Goal: Task Accomplishment & Management: Manage account settings

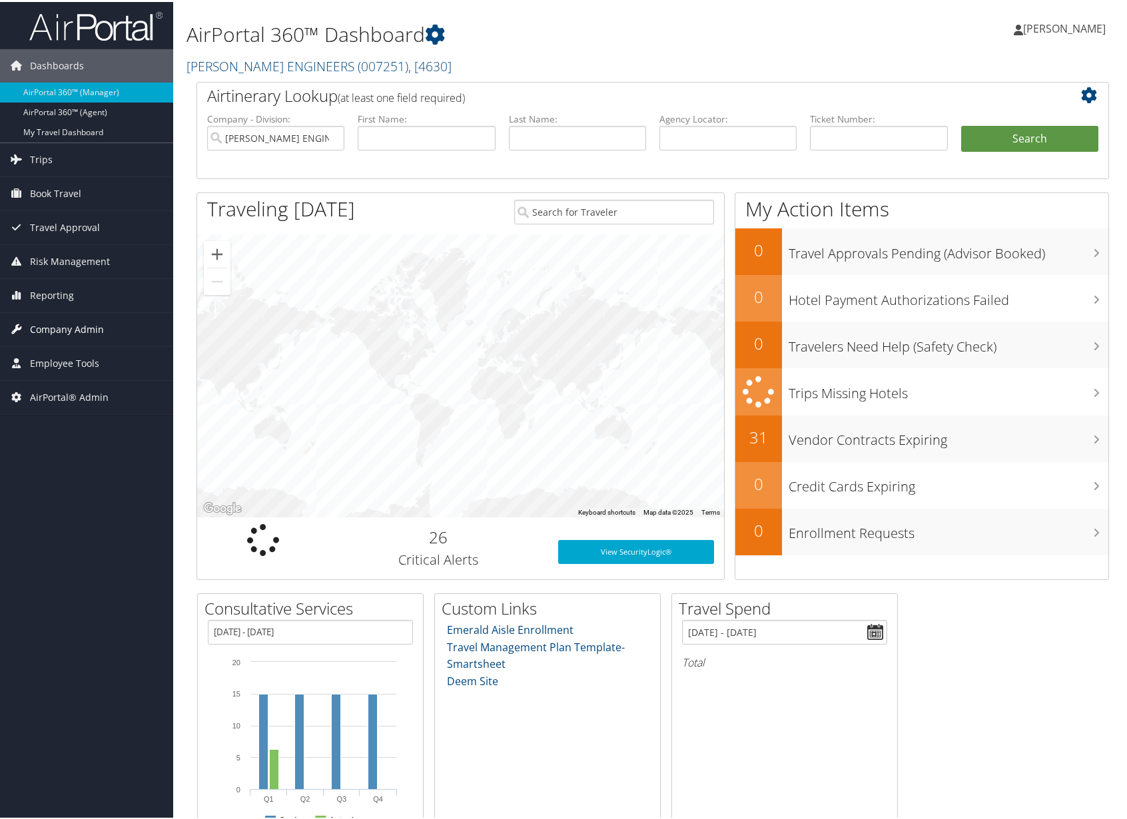
click at [95, 330] on span "Company Admin" at bounding box center [67, 327] width 74 height 33
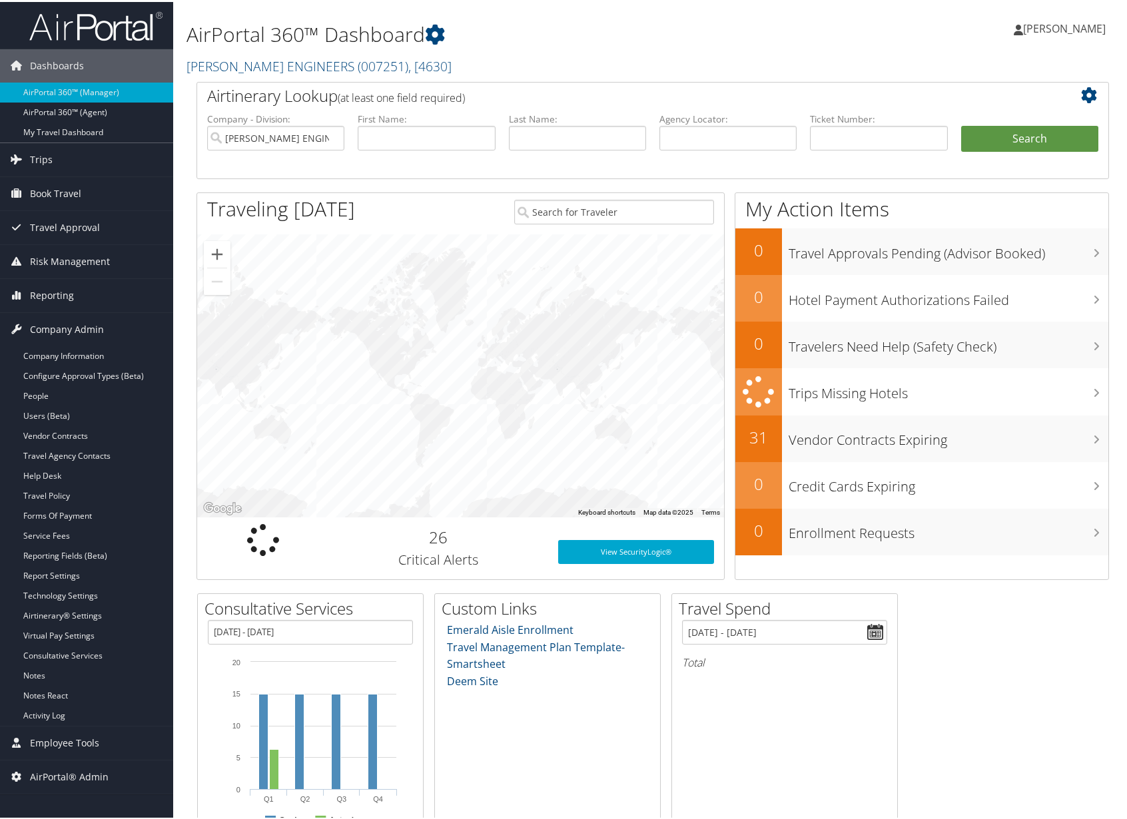
click at [601, 59] on h2 "CAROLLO ENGINEERS ( 007251 ) , [ 4630 ]" at bounding box center [496, 63] width 621 height 23
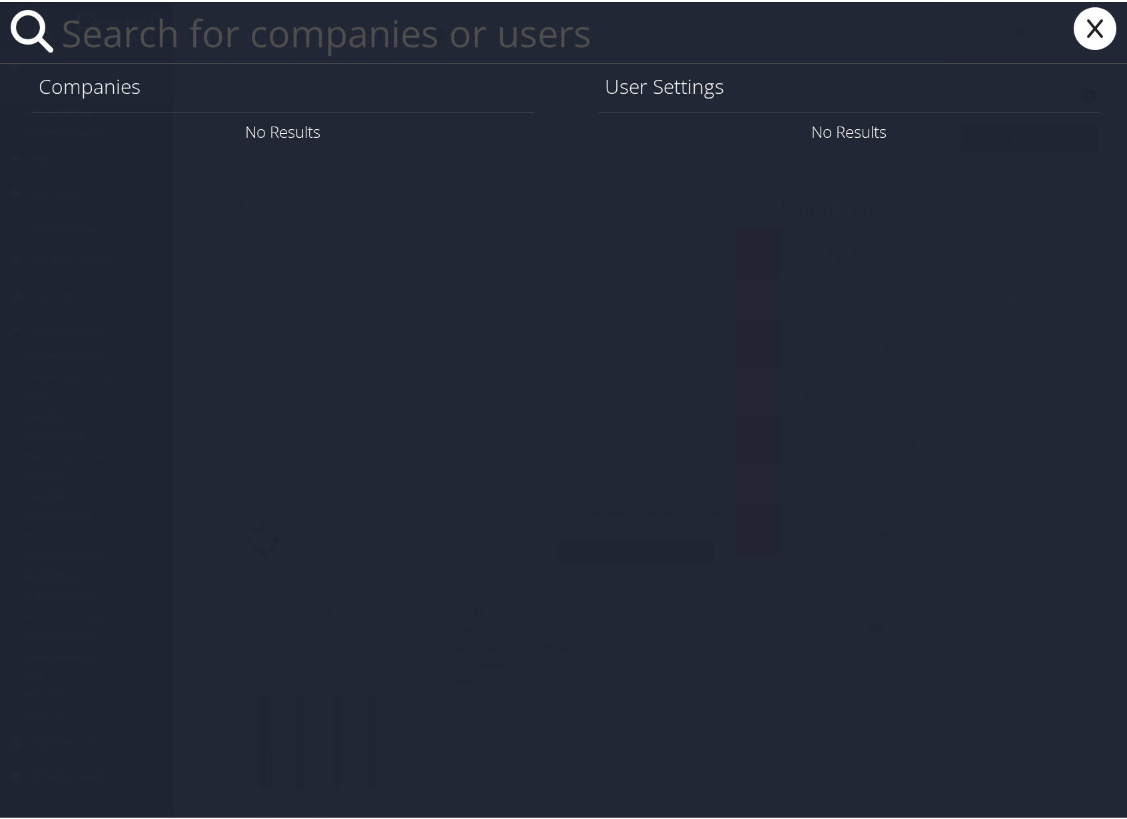
paste input "[EMAIL_ADDRESS][DOMAIN_NAME]"
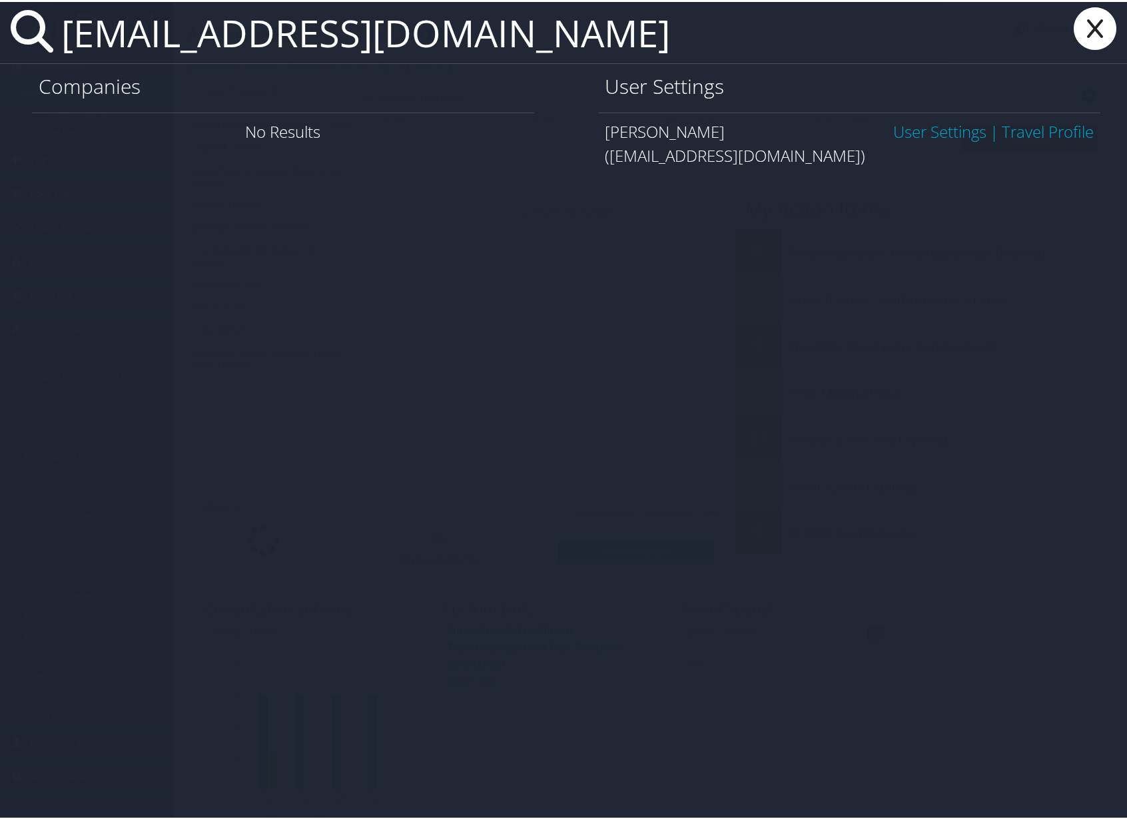
type input "[EMAIL_ADDRESS][DOMAIN_NAME]"
click at [904, 133] on link "User Settings" at bounding box center [939, 130] width 93 height 22
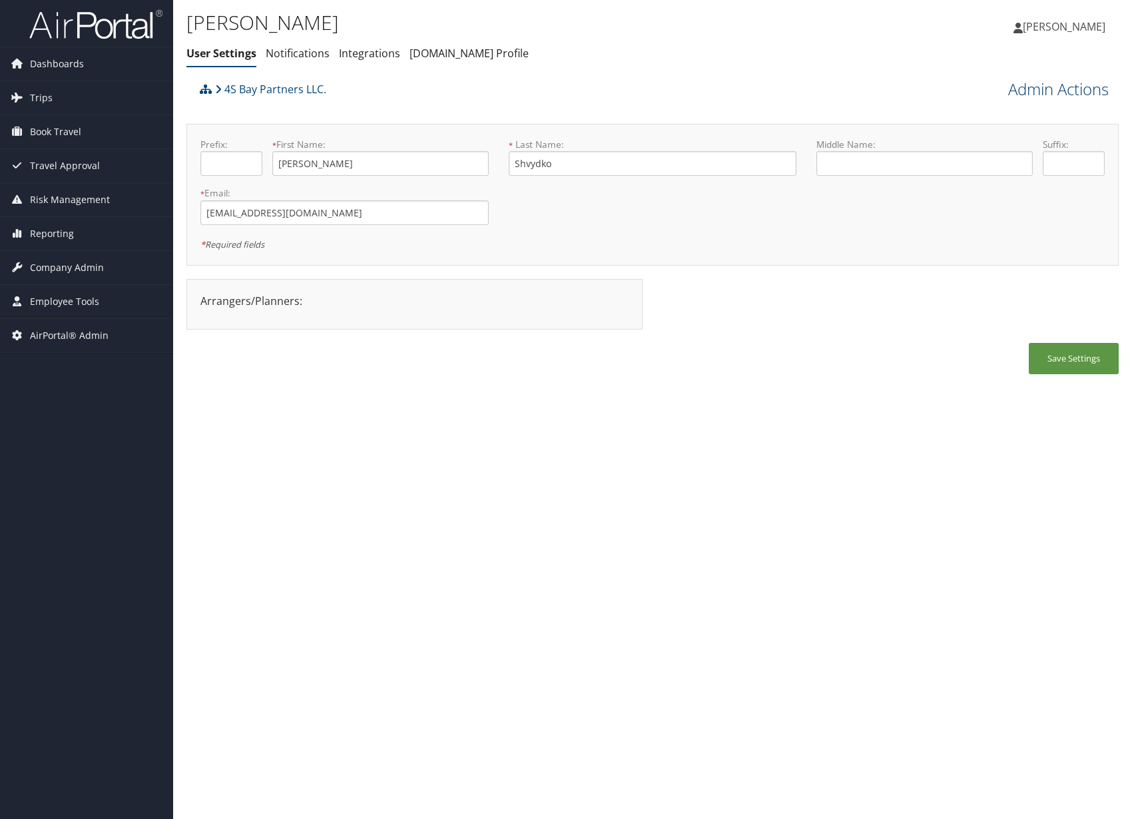
click at [1080, 98] on link "Admin Actions" at bounding box center [1058, 89] width 101 height 23
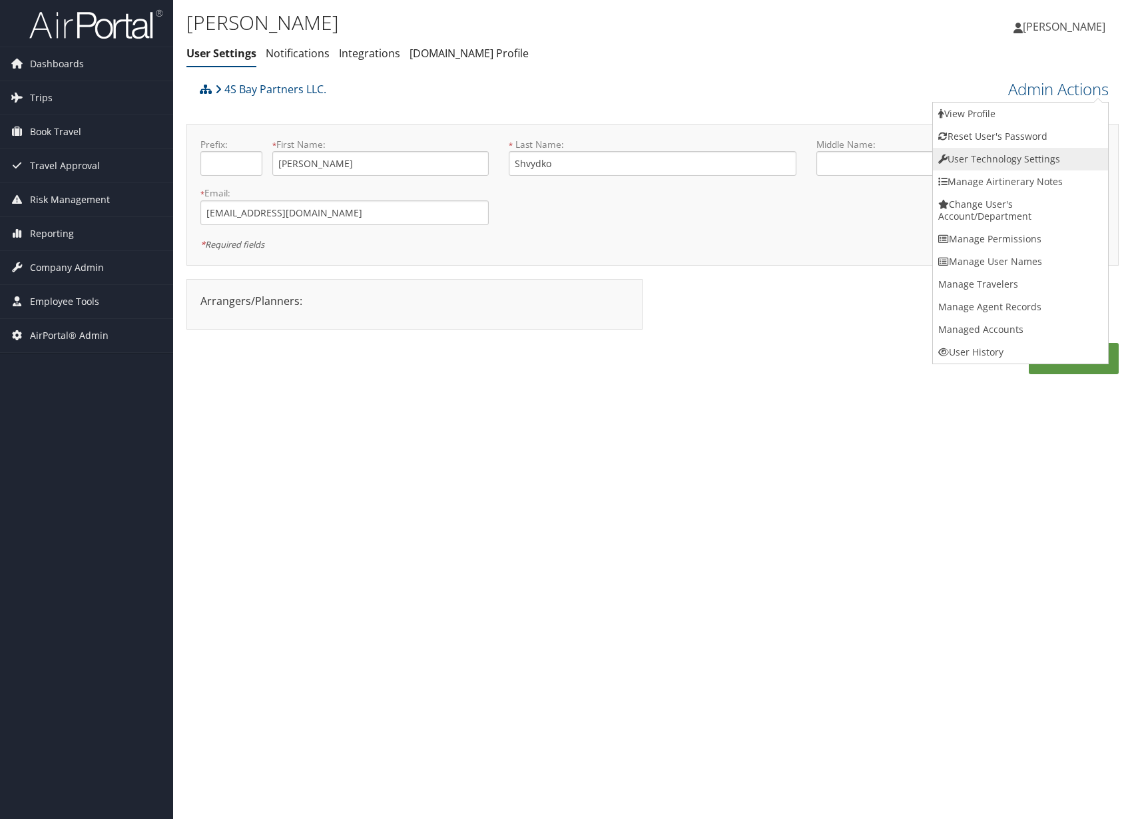
click at [1034, 158] on link "User Technology Settings" at bounding box center [1020, 159] width 175 height 23
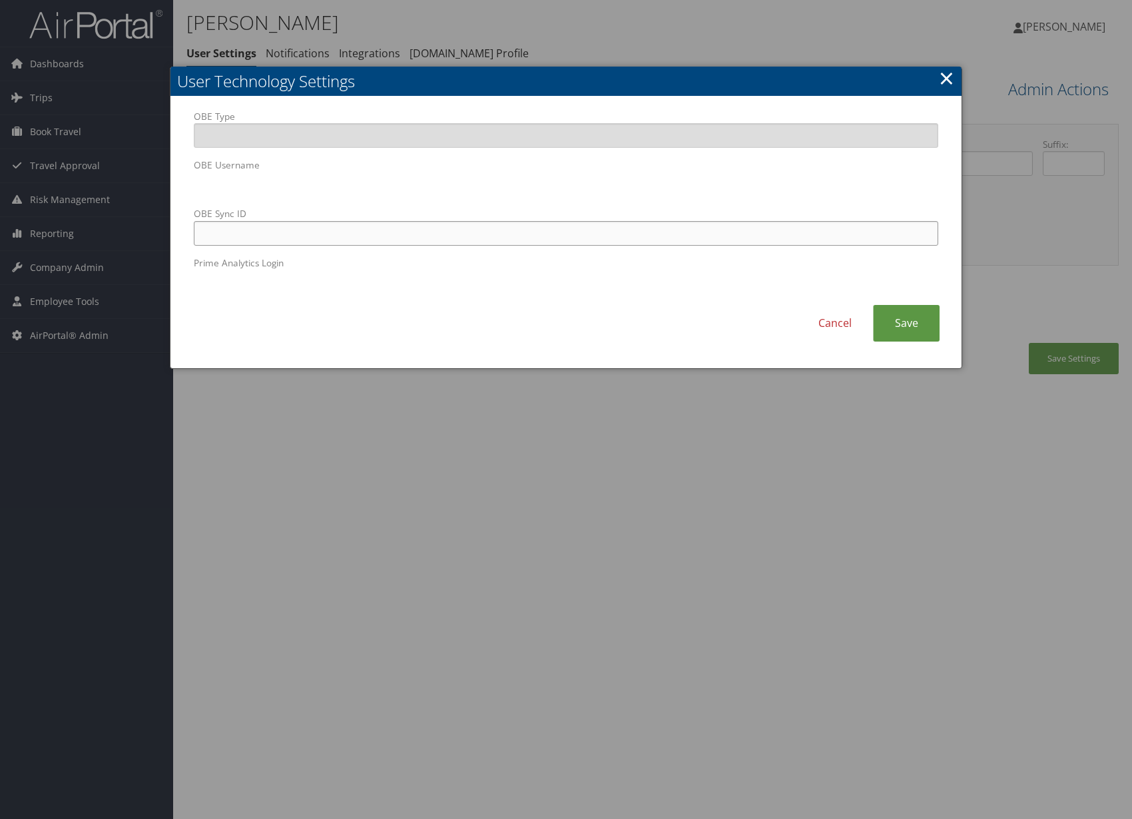
click at [361, 240] on input "OBE Sync ID" at bounding box center [566, 233] width 744 height 25
paste input "eshvydko@4sbay.com"
type input "eshvydko@4sbay.com"
click at [914, 313] on link "Save" at bounding box center [906, 323] width 67 height 37
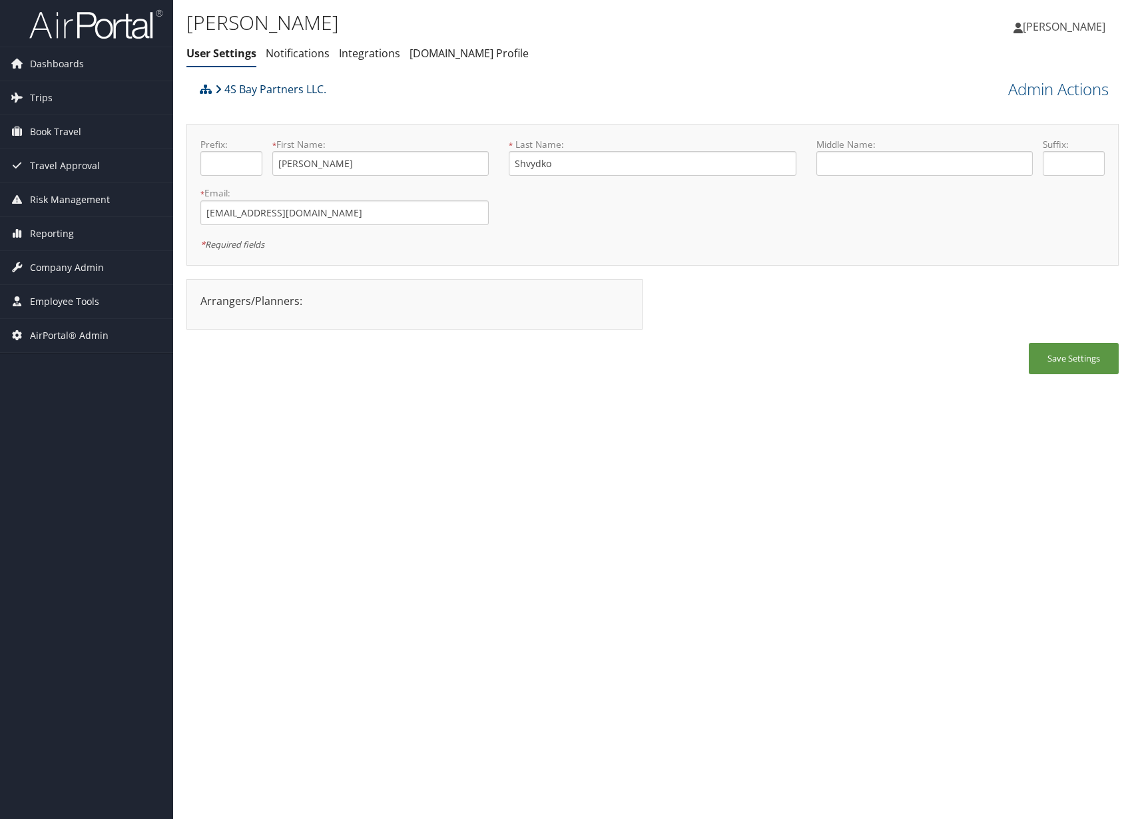
click at [260, 91] on link "4S Bay Partners LLC." at bounding box center [270, 89] width 111 height 27
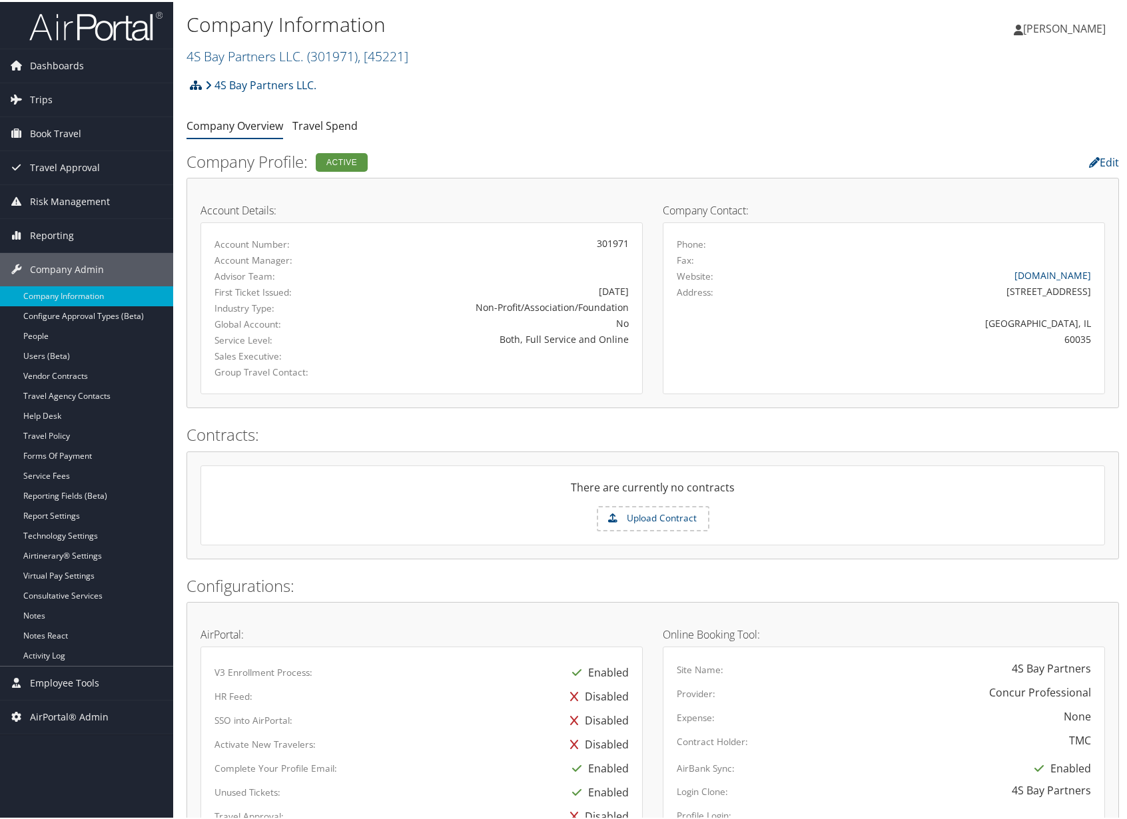
click at [198, 89] on link at bounding box center [196, 83] width 12 height 27
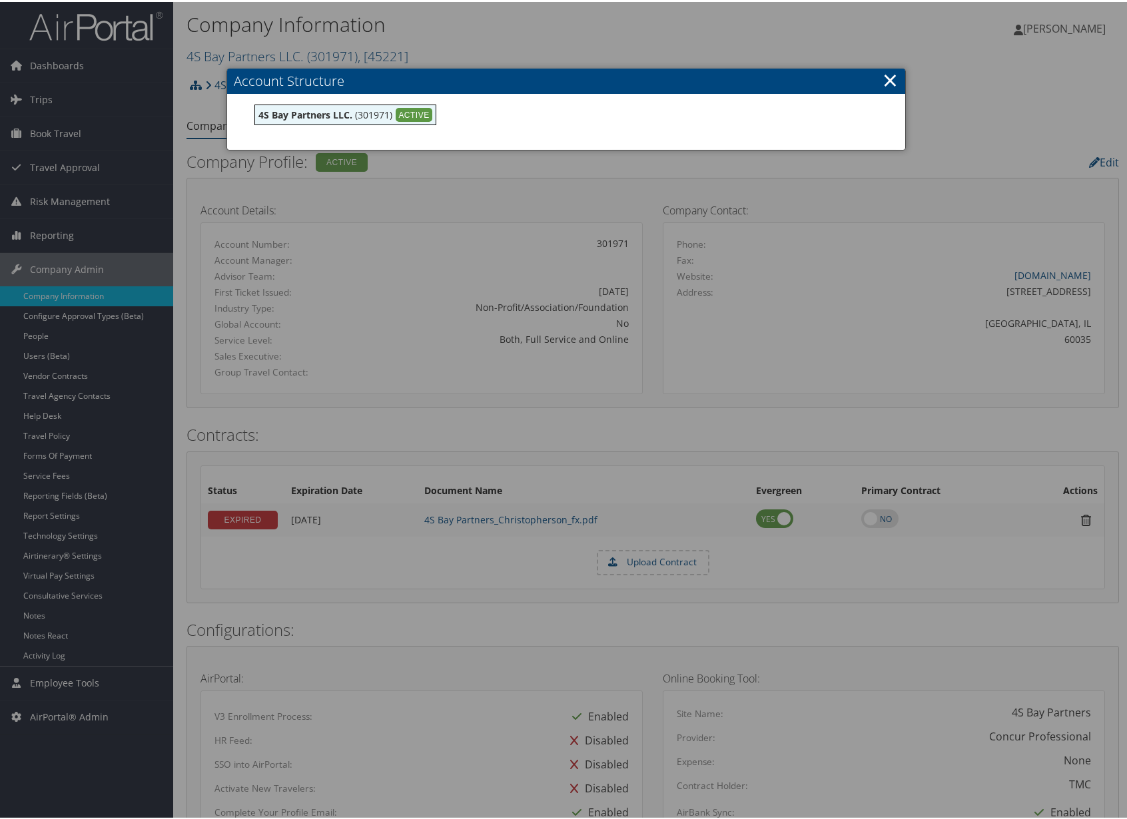
click at [893, 84] on link "×" at bounding box center [889, 78] width 15 height 27
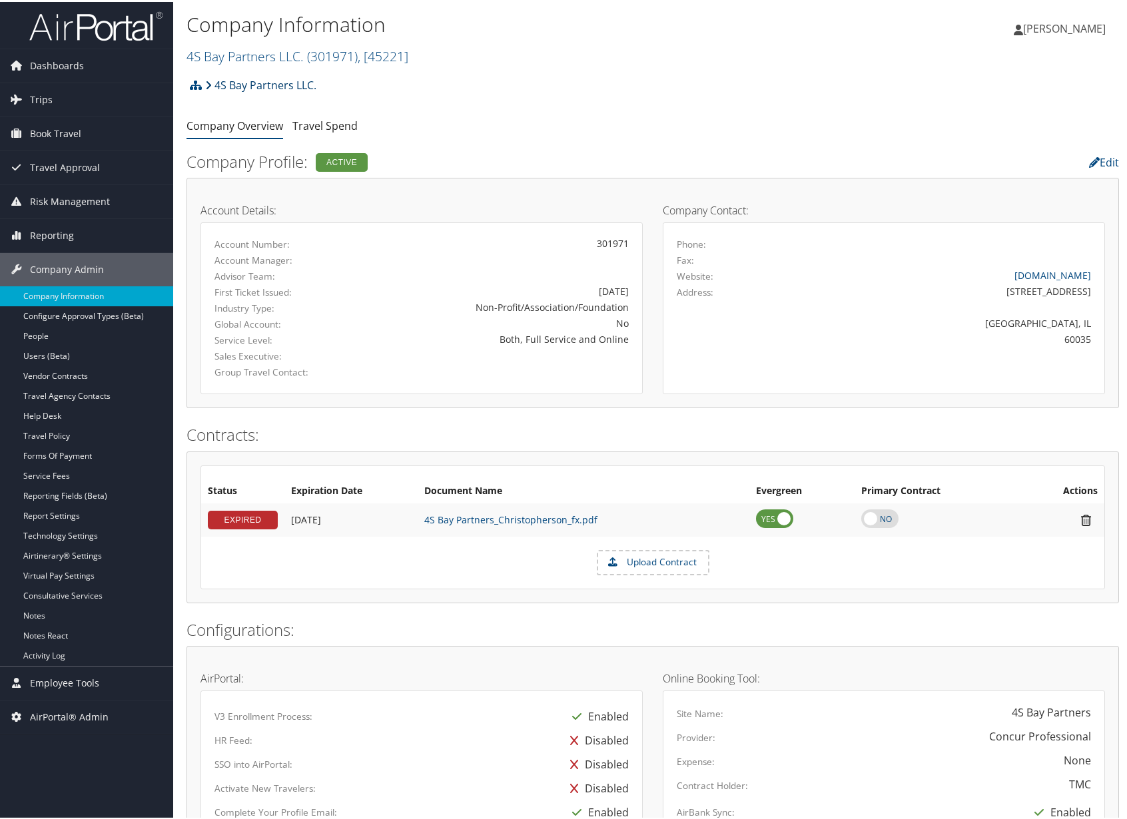
click at [240, 87] on link "4S Bay Partners LLC." at bounding box center [260, 83] width 111 height 27
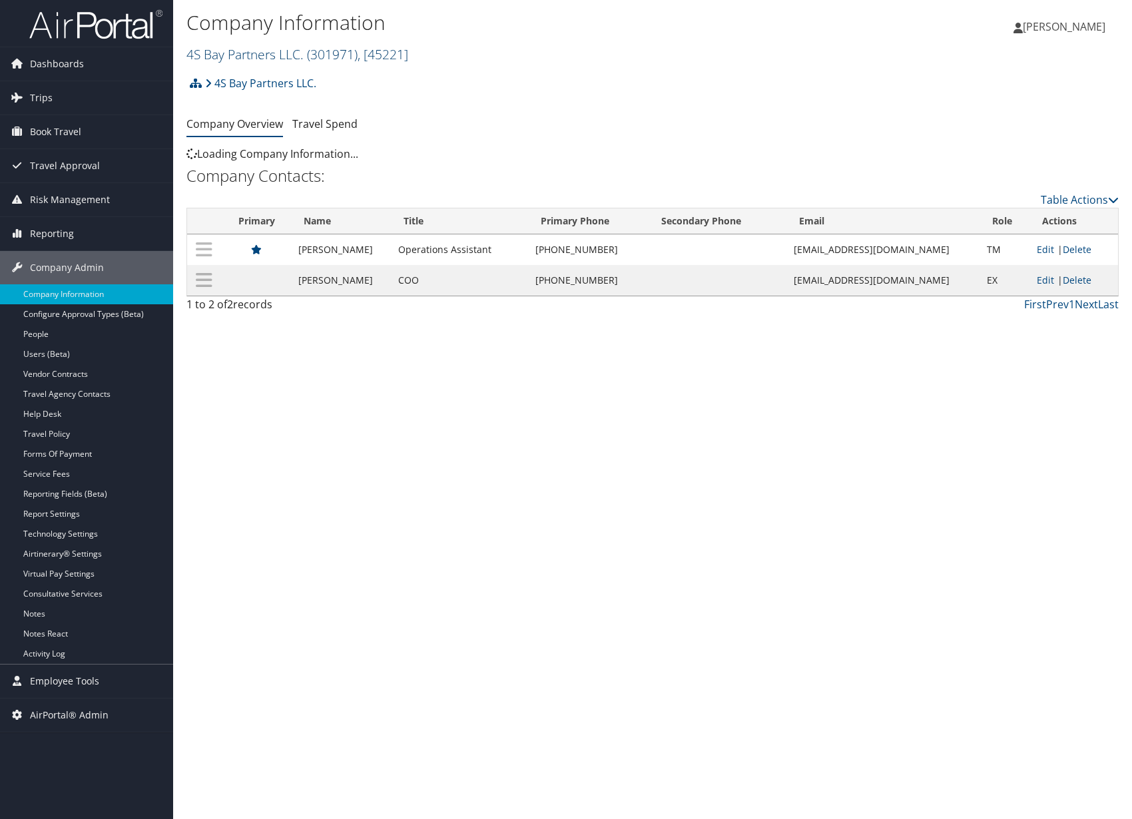
click at [292, 52] on link "4S Bay Partners LLC. ( 301971 ) , [ 45221 ]" at bounding box center [297, 54] width 222 height 18
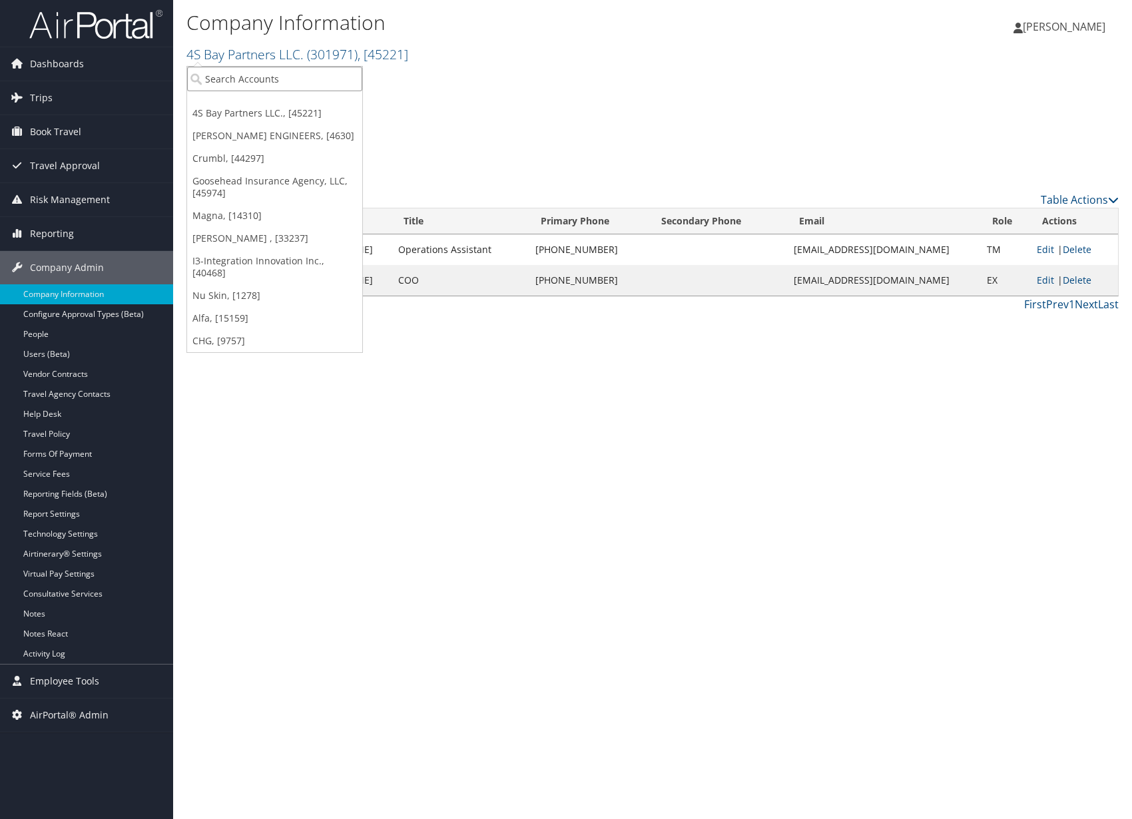
click at [284, 71] on input "search" at bounding box center [274, 79] width 175 height 25
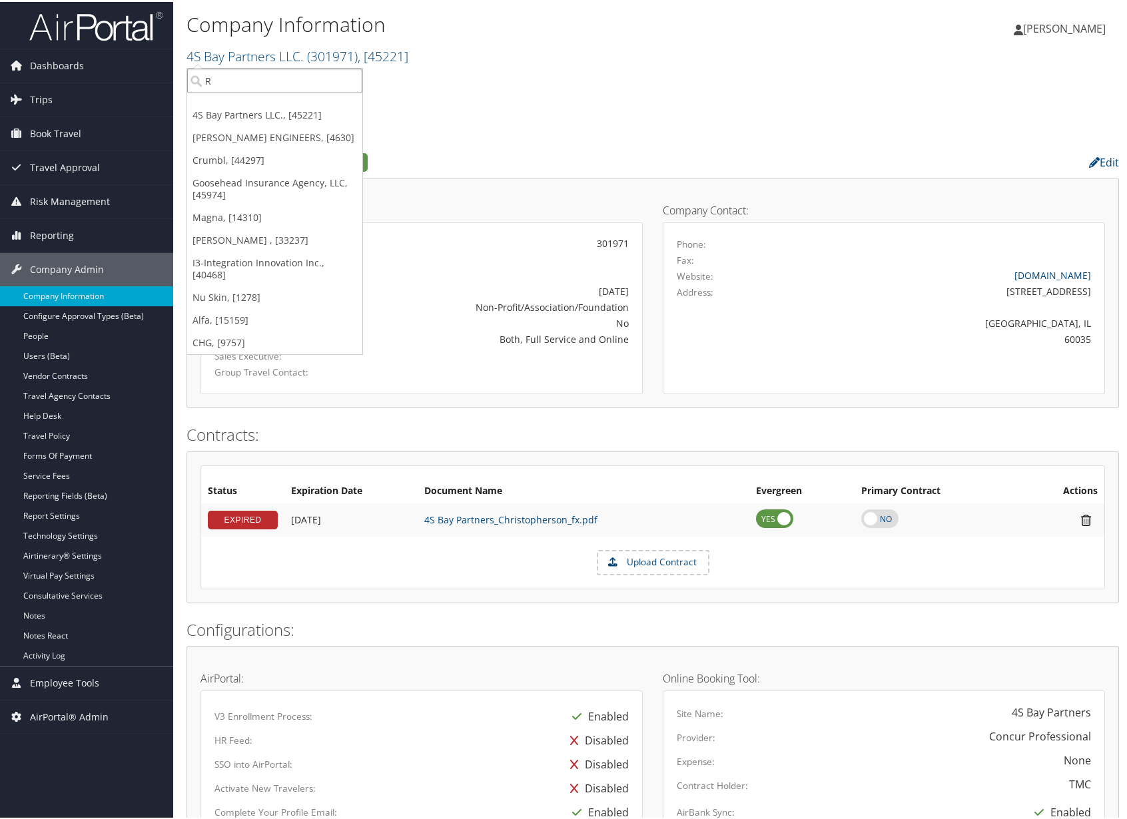
type input "RH"
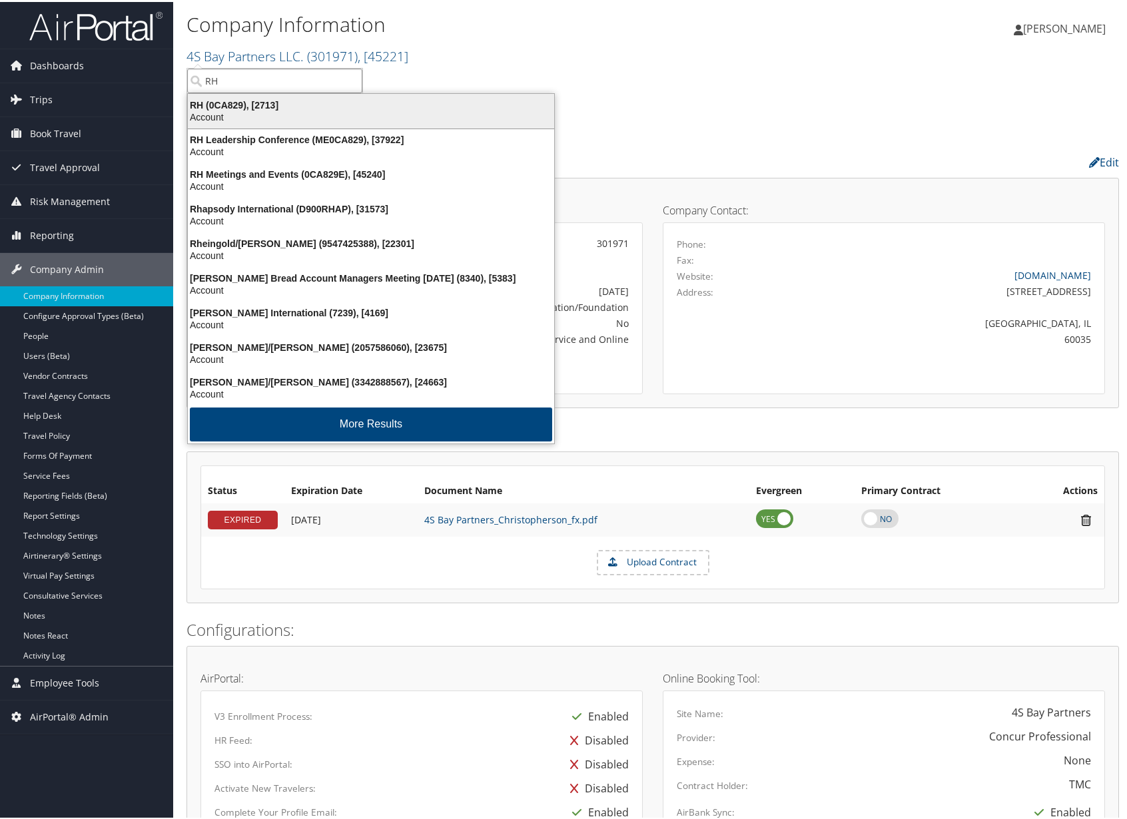
click at [298, 111] on div "Account" at bounding box center [371, 115] width 382 height 12
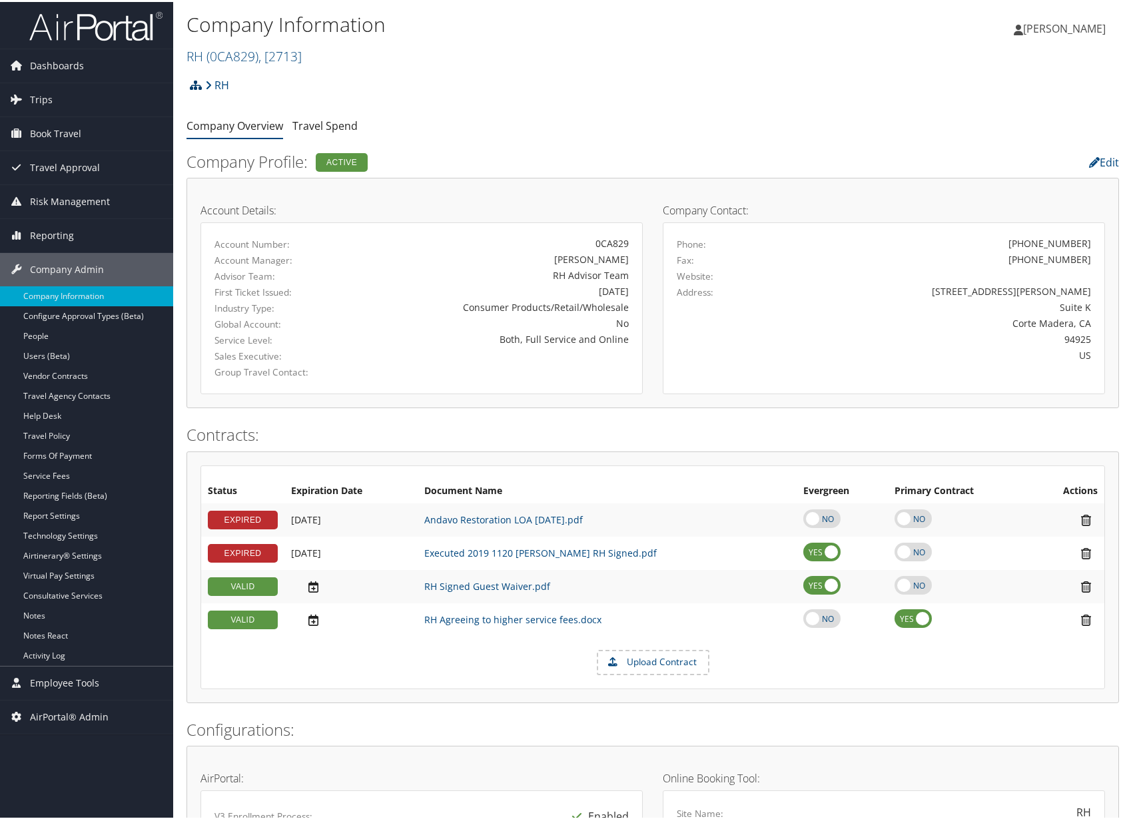
click at [198, 86] on icon at bounding box center [196, 83] width 12 height 11
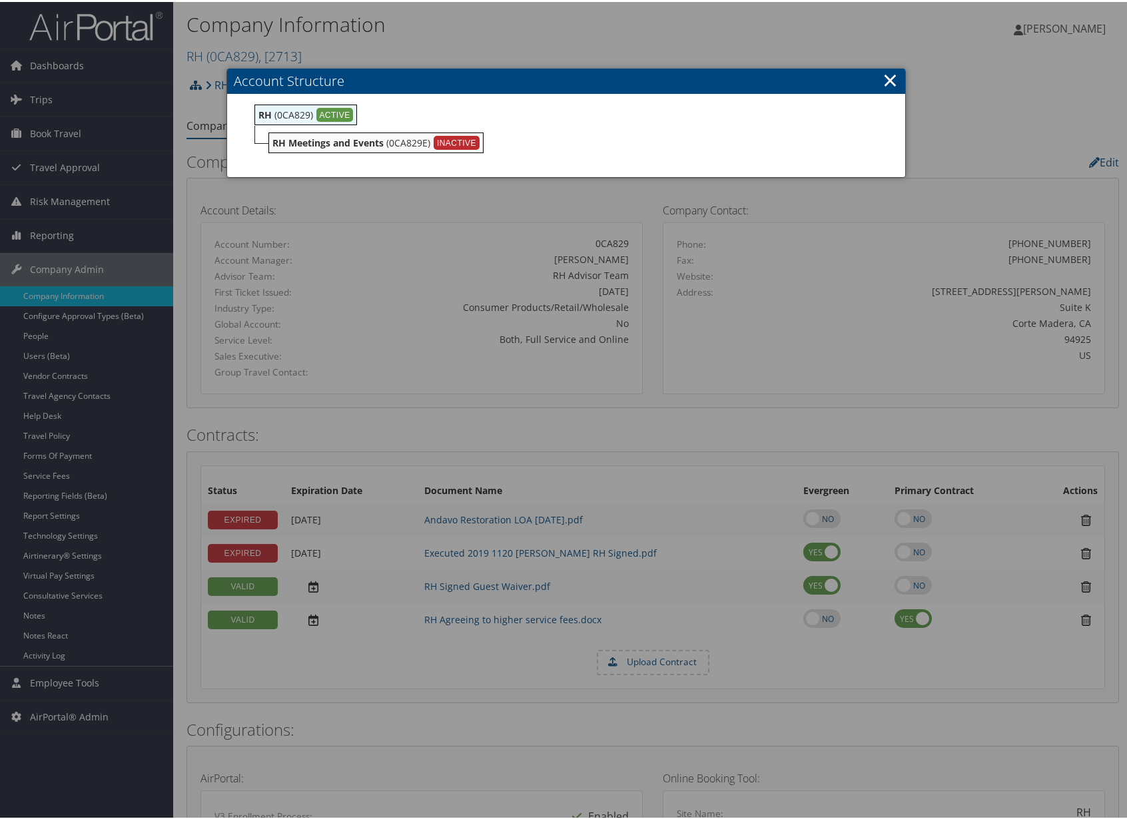
click at [884, 80] on link "×" at bounding box center [889, 78] width 15 height 27
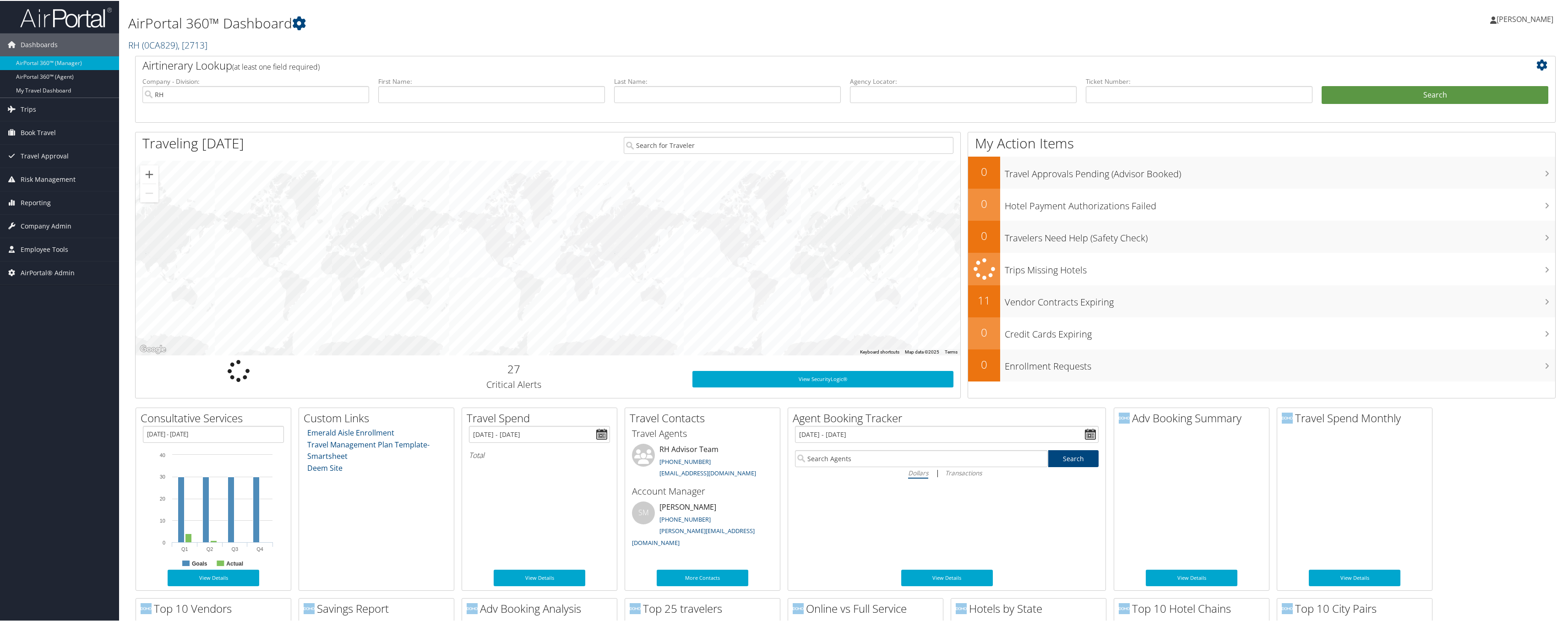
click at [175, 45] on span "( 0CA829 )" at bounding box center [160, 44] width 36 height 12
click at [141, 45] on link "RH ( 0CA829 ) , [ 2713 ]" at bounding box center [167, 44] width 79 height 12
click at [248, 47] on h2 "RH ( 0CA829 ) , [ 2713 ]" at bounding box center [606, 43] width 956 height 16
click at [65, 221] on span "Company Admin" at bounding box center [46, 225] width 51 height 23
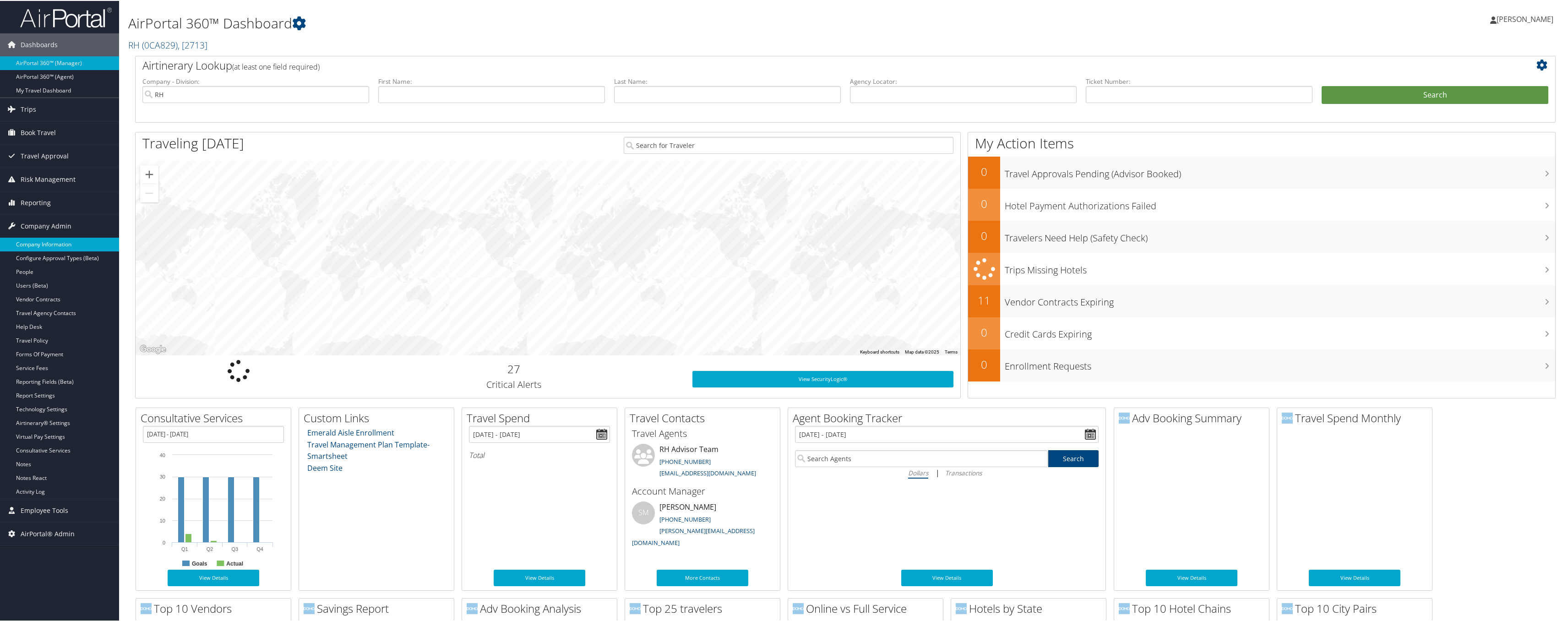
click at [58, 241] on link "Company Information" at bounding box center [59, 243] width 119 height 14
click at [50, 235] on span "Company Admin" at bounding box center [46, 225] width 51 height 23
click at [52, 247] on ul "Dashboards AirPortal 360™ (Manager) AirPortal 360™ (Agent) My Travel Dashboard …" at bounding box center [59, 149] width 119 height 298
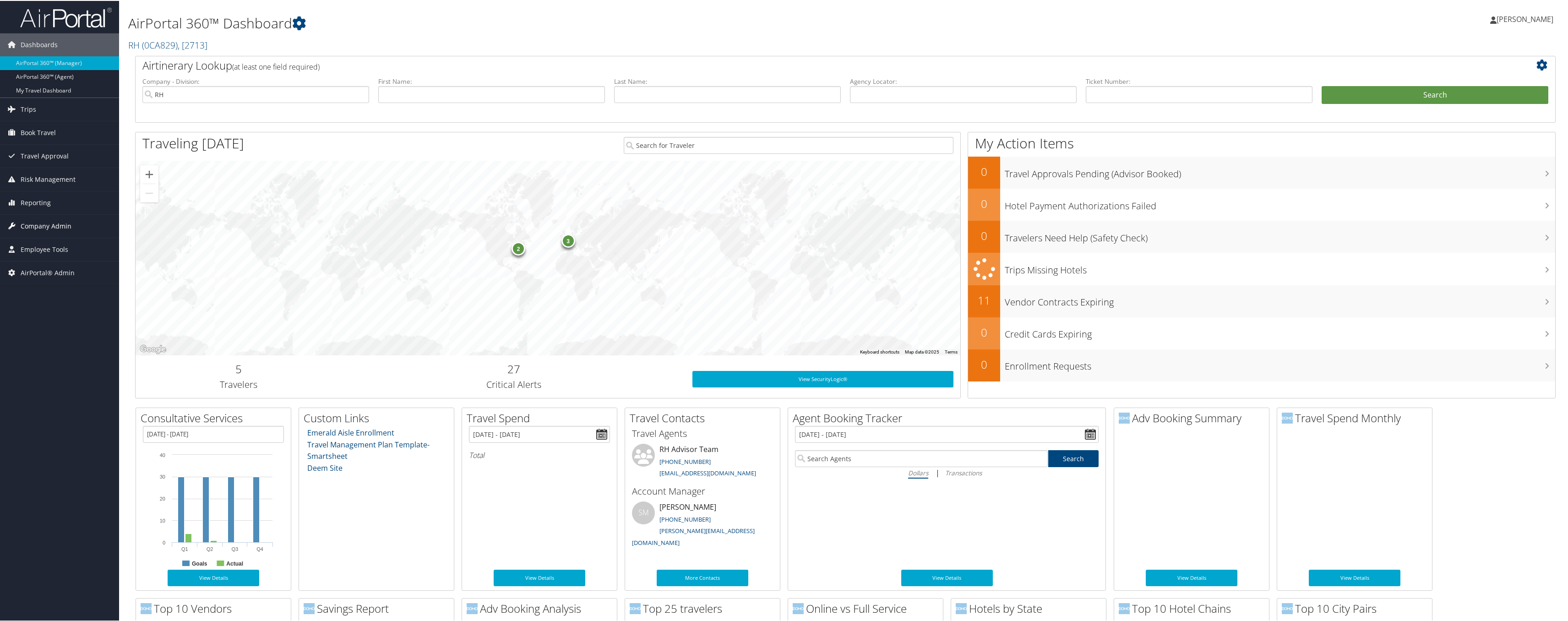
click at [45, 227] on span "Company Admin" at bounding box center [46, 225] width 51 height 23
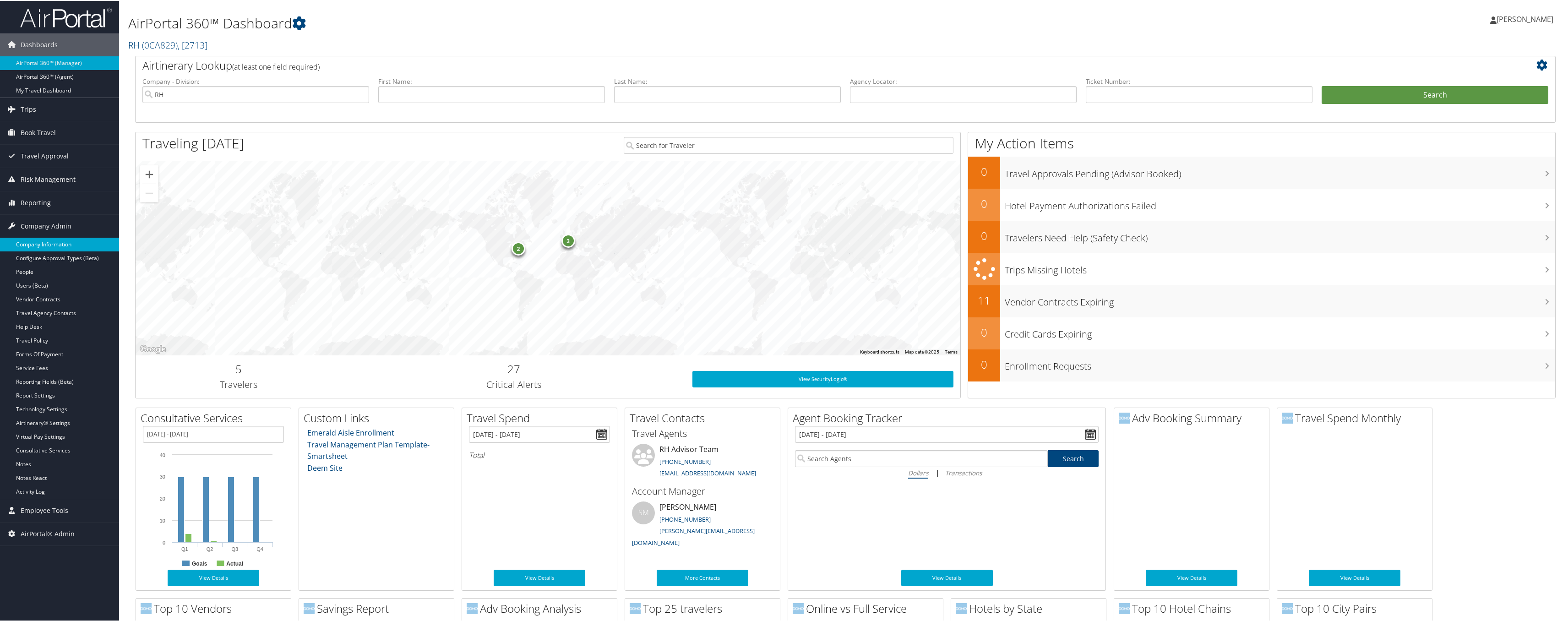
click at [50, 246] on link "Company Information" at bounding box center [59, 243] width 119 height 14
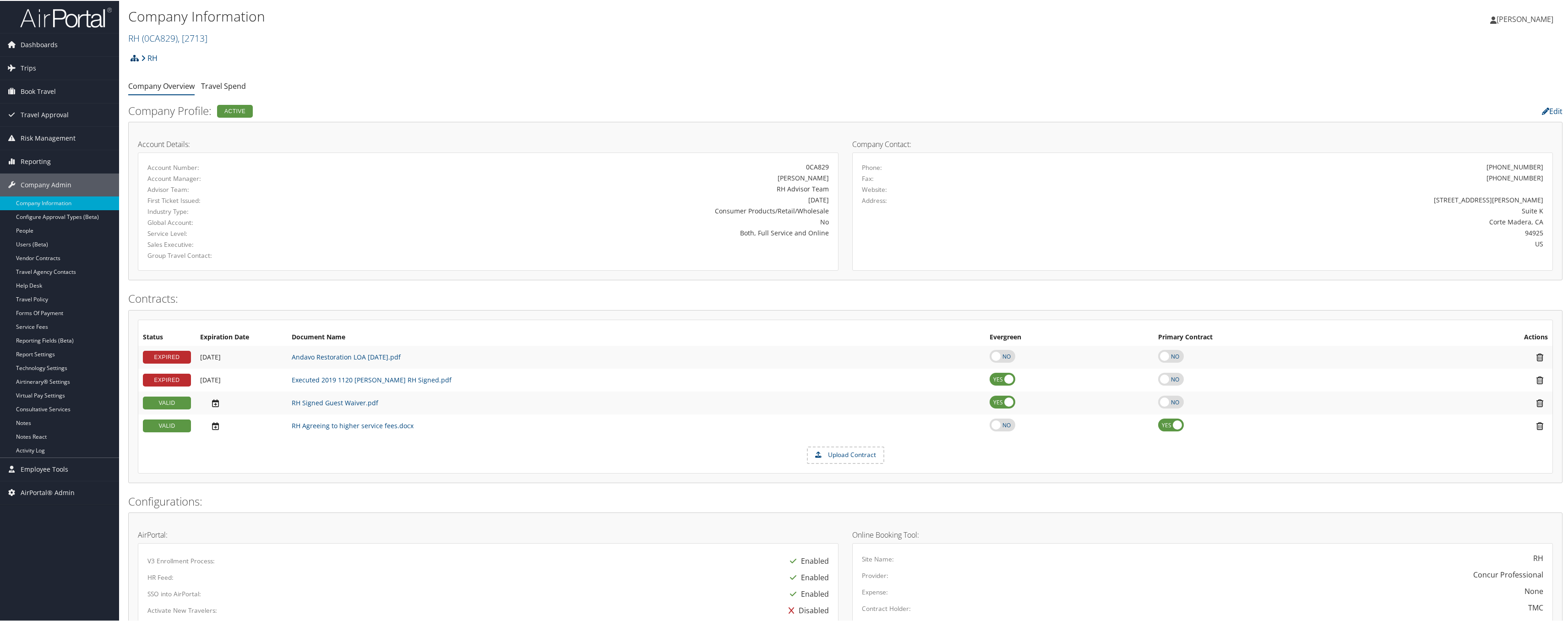
click at [132, 58] on icon at bounding box center [135, 57] width 8 height 8
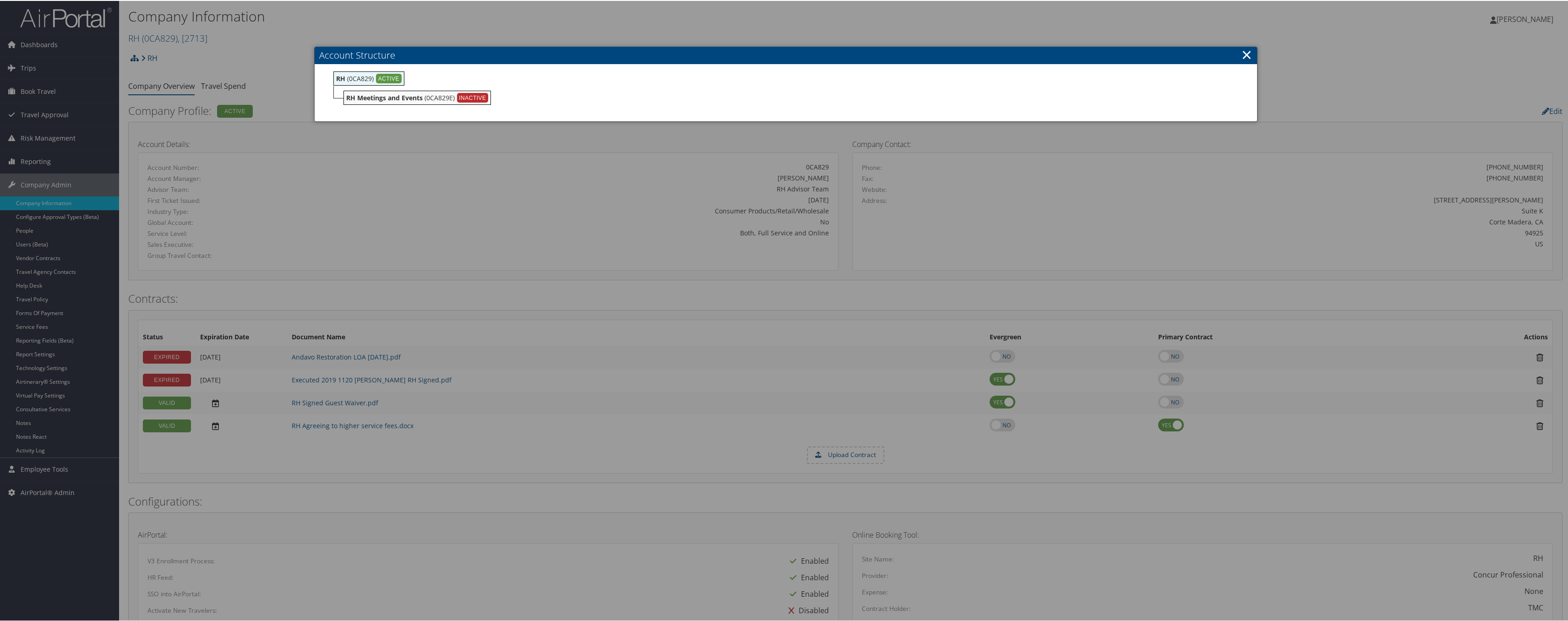
click at [554, 287] on div at bounding box center [785, 310] width 1571 height 621
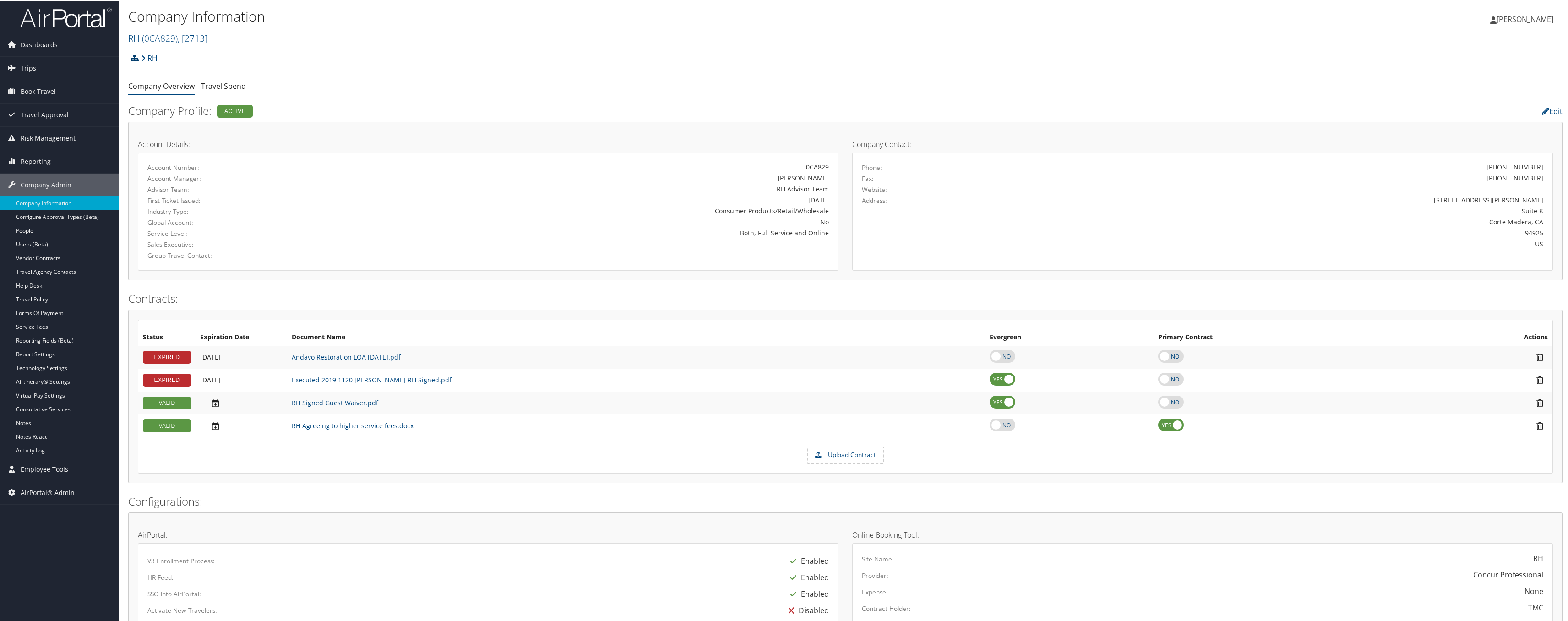
click at [133, 61] on link at bounding box center [135, 57] width 8 height 19
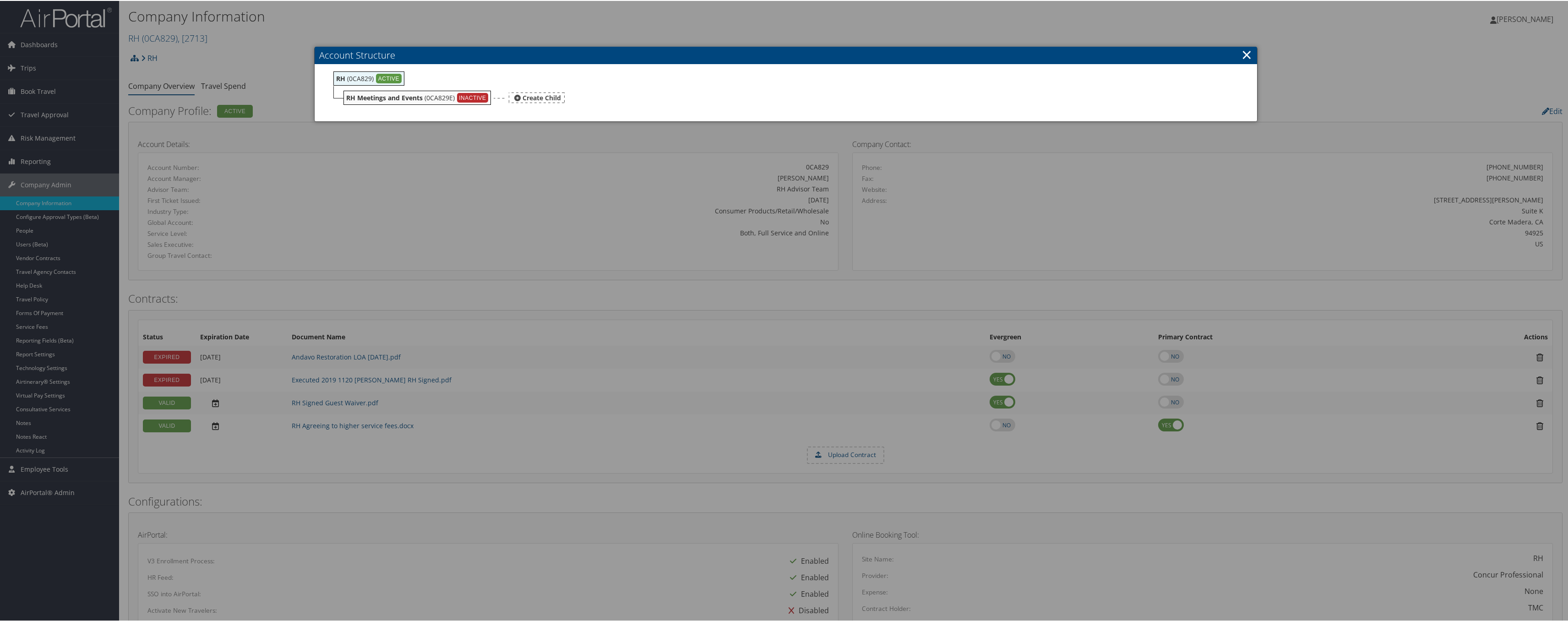
click at [411, 98] on b "RH Meetings and Events" at bounding box center [384, 97] width 76 height 9
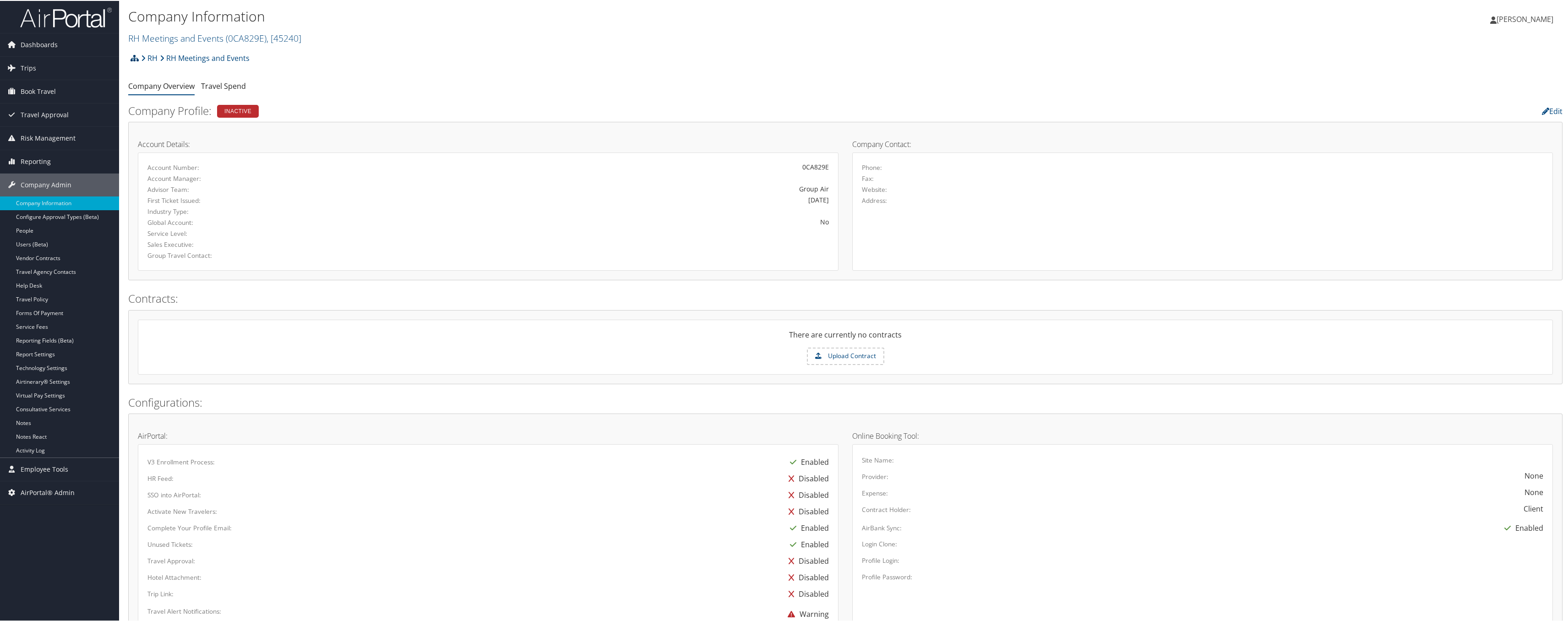
click at [136, 58] on icon at bounding box center [135, 57] width 8 height 8
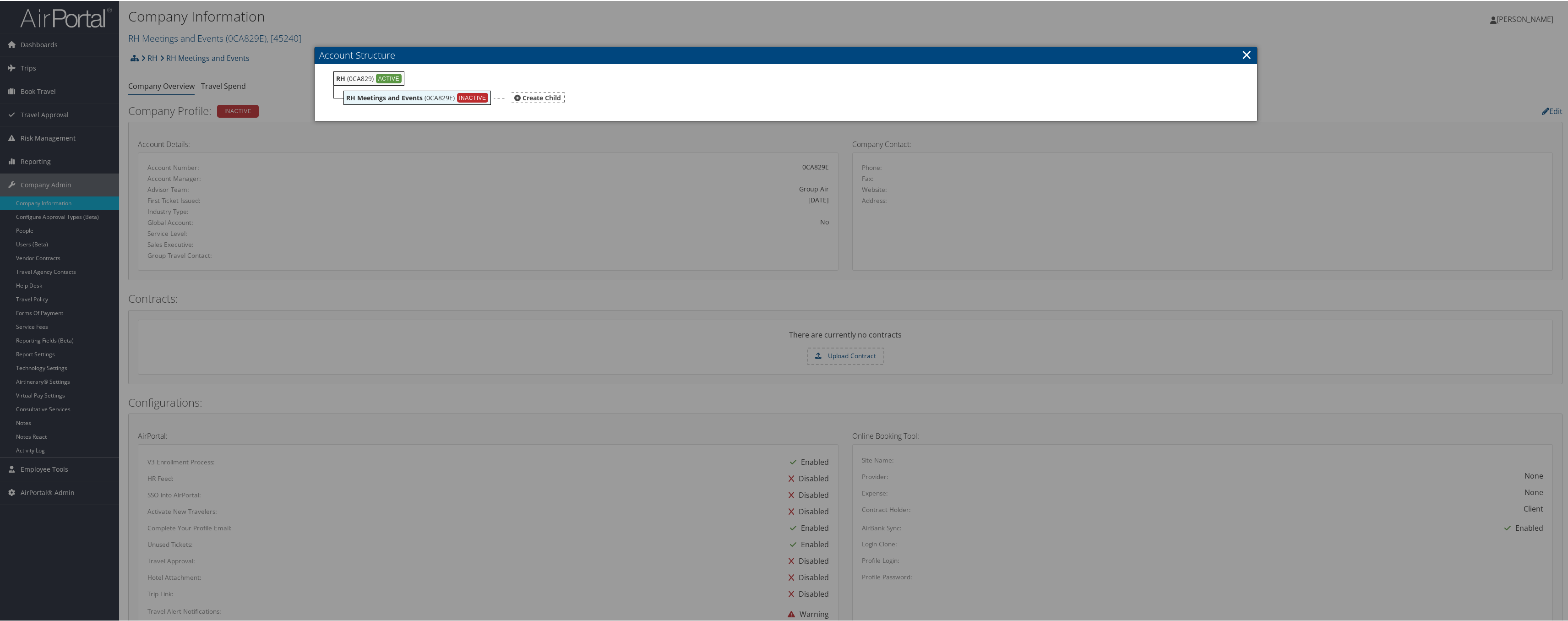
click at [514, 96] on icon at bounding box center [517, 97] width 6 height 6
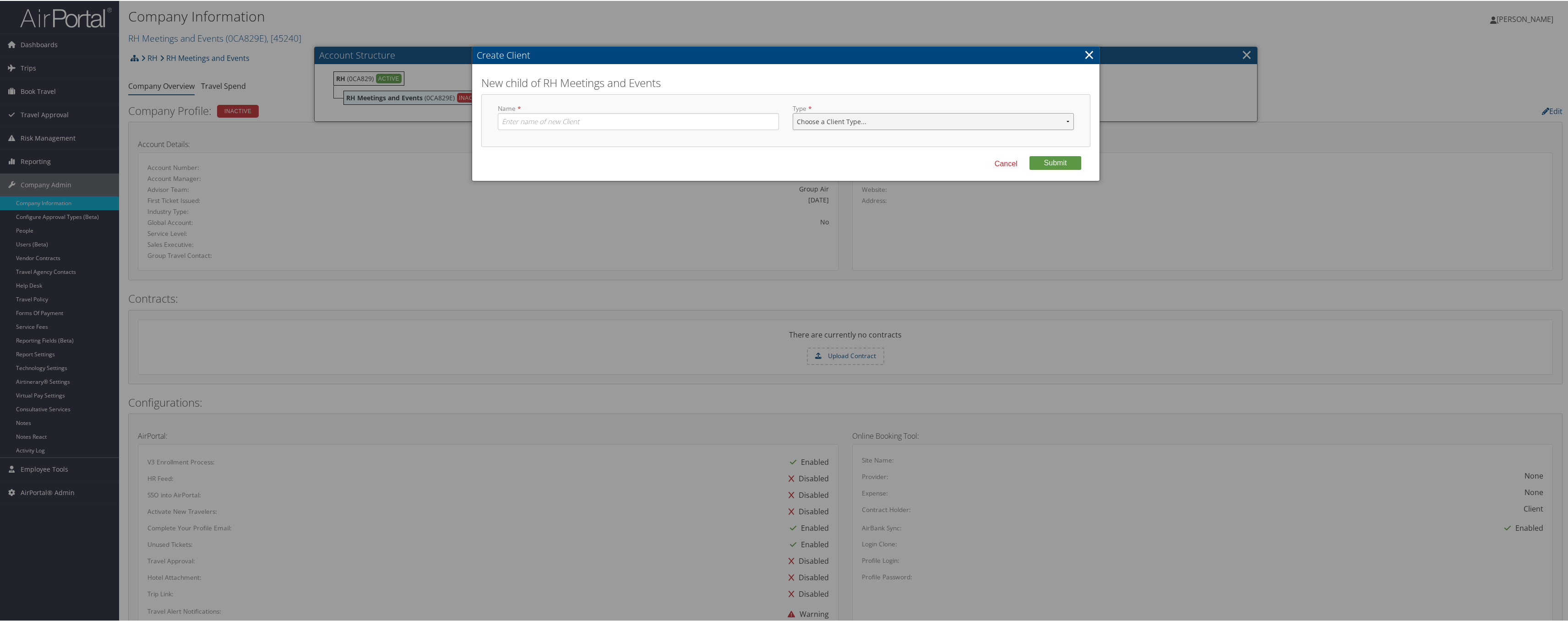
click at [847, 120] on select "Choose a Client Type... Department Division Account" at bounding box center [933, 120] width 281 height 17
click at [1091, 54] on link "×" at bounding box center [1089, 54] width 10 height 19
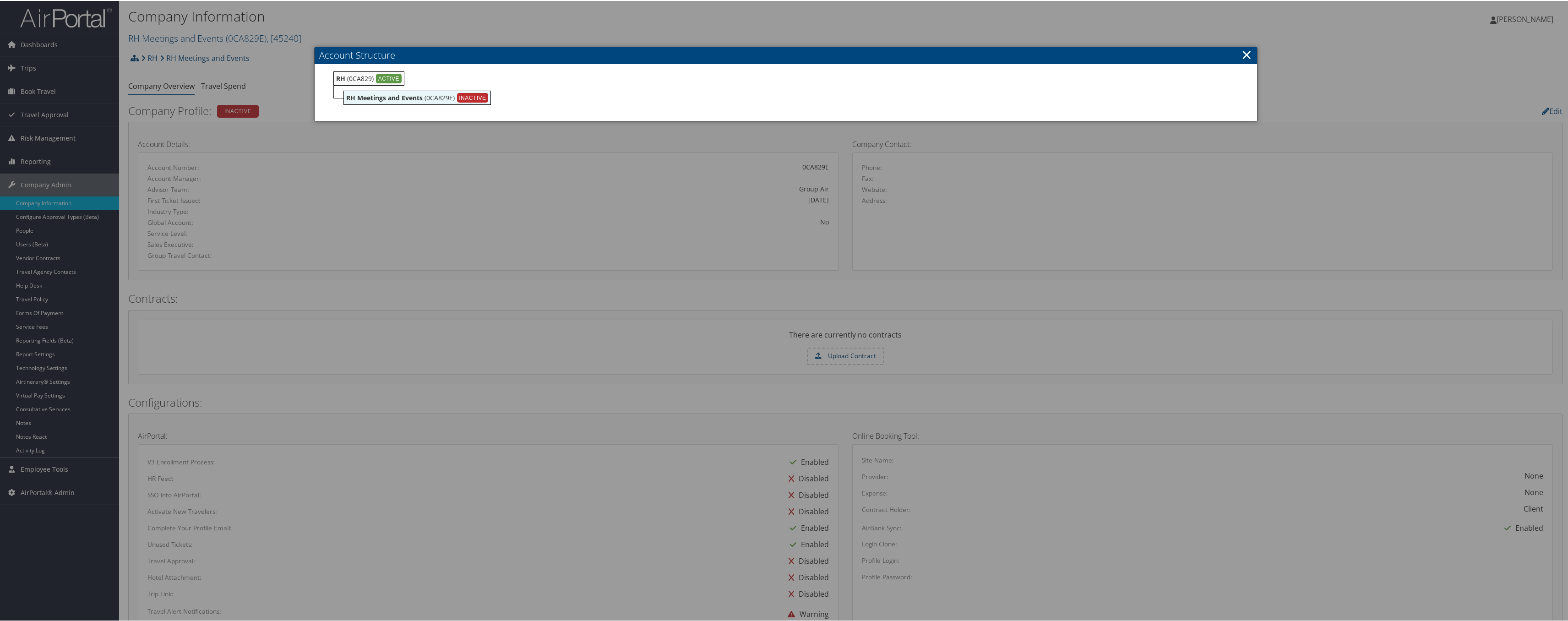
click at [1245, 55] on link "×" at bounding box center [1246, 54] width 10 height 19
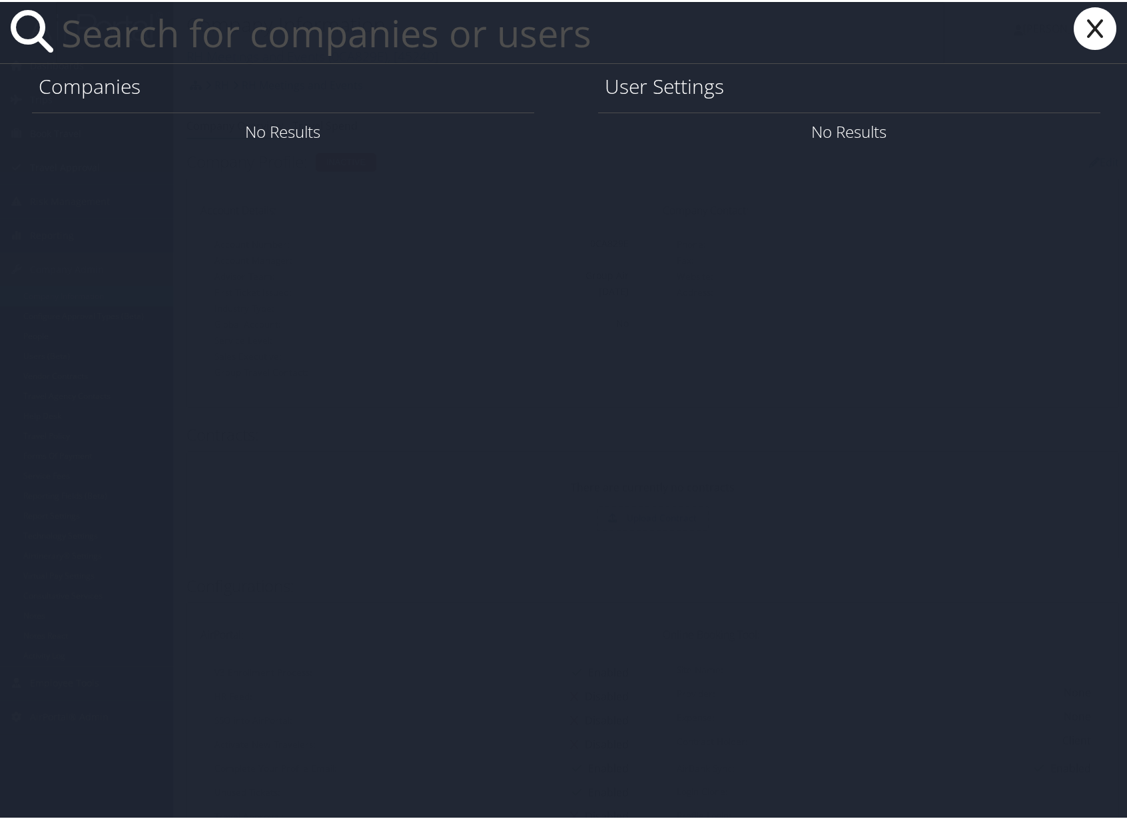
paste input "[EMAIL_ADDRESS][DOMAIN_NAME]"
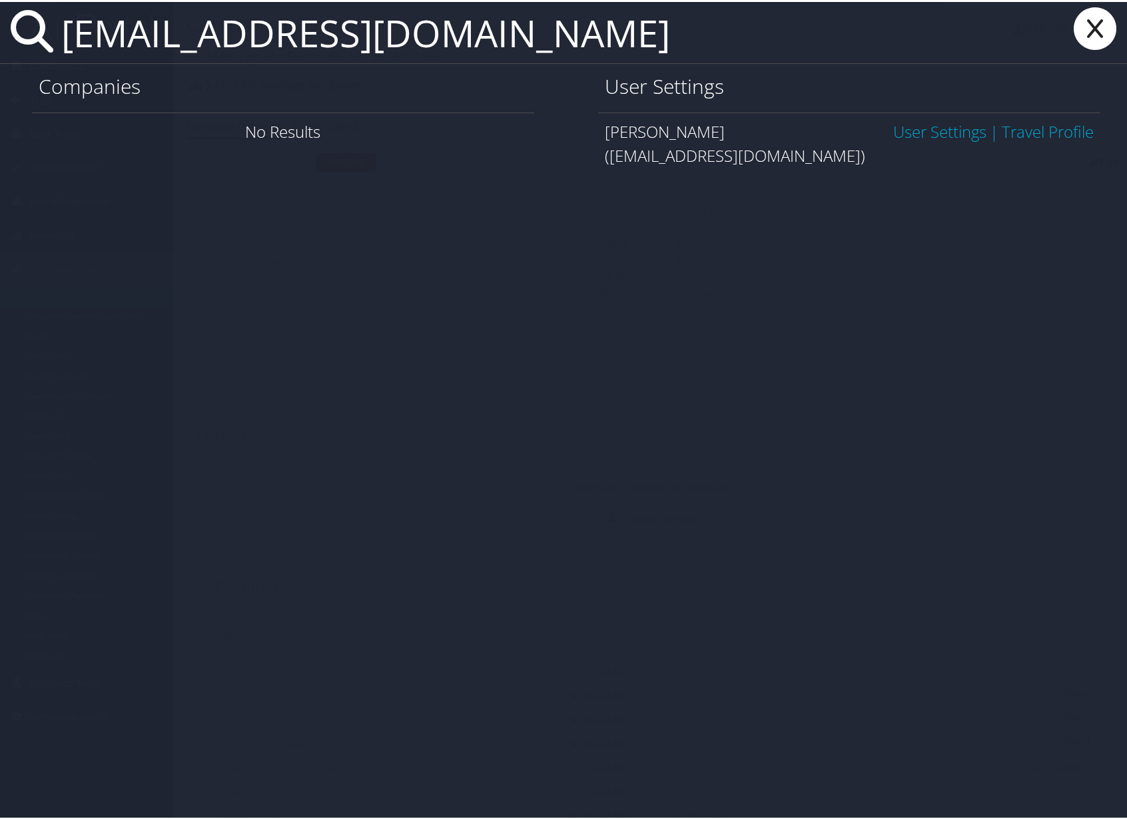
type input "[EMAIL_ADDRESS][DOMAIN_NAME]"
click at [1071, 131] on link "Travel Profile" at bounding box center [1048, 130] width 92 height 22
click at [1074, 27] on icon at bounding box center [1094, 26] width 53 height 43
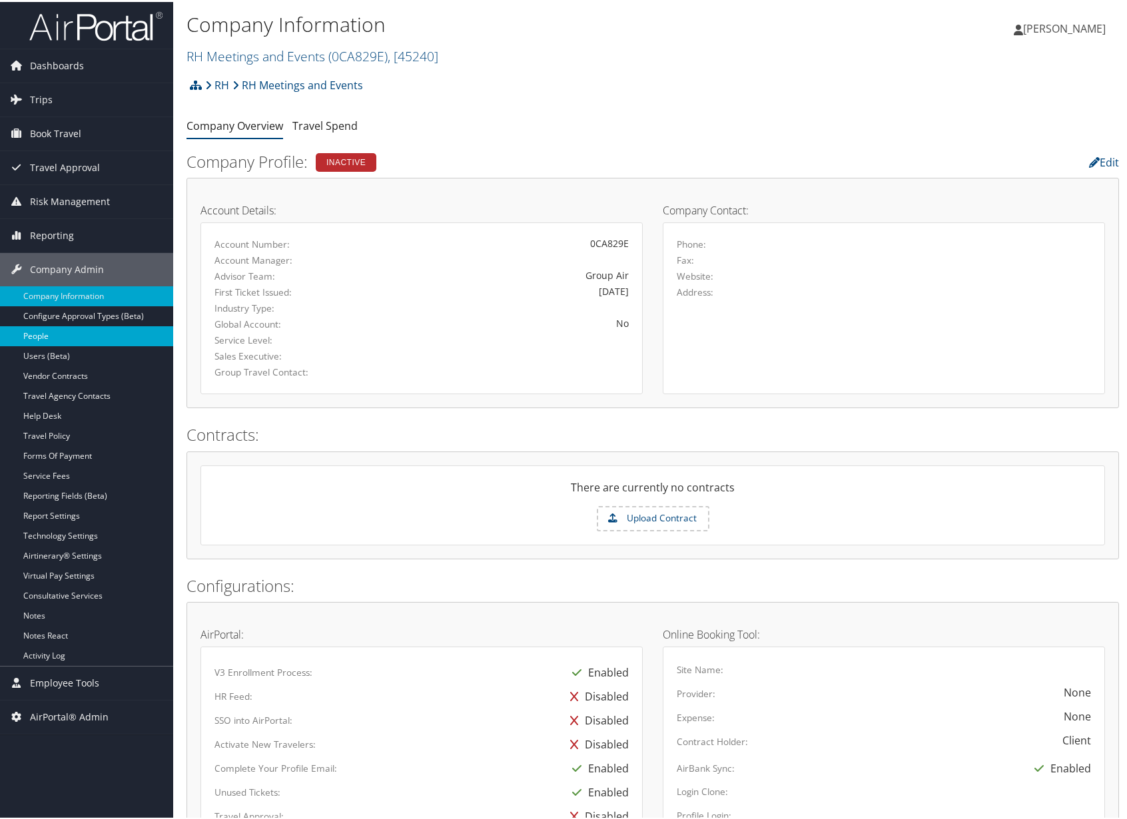
click at [67, 339] on link "People" at bounding box center [86, 334] width 173 height 20
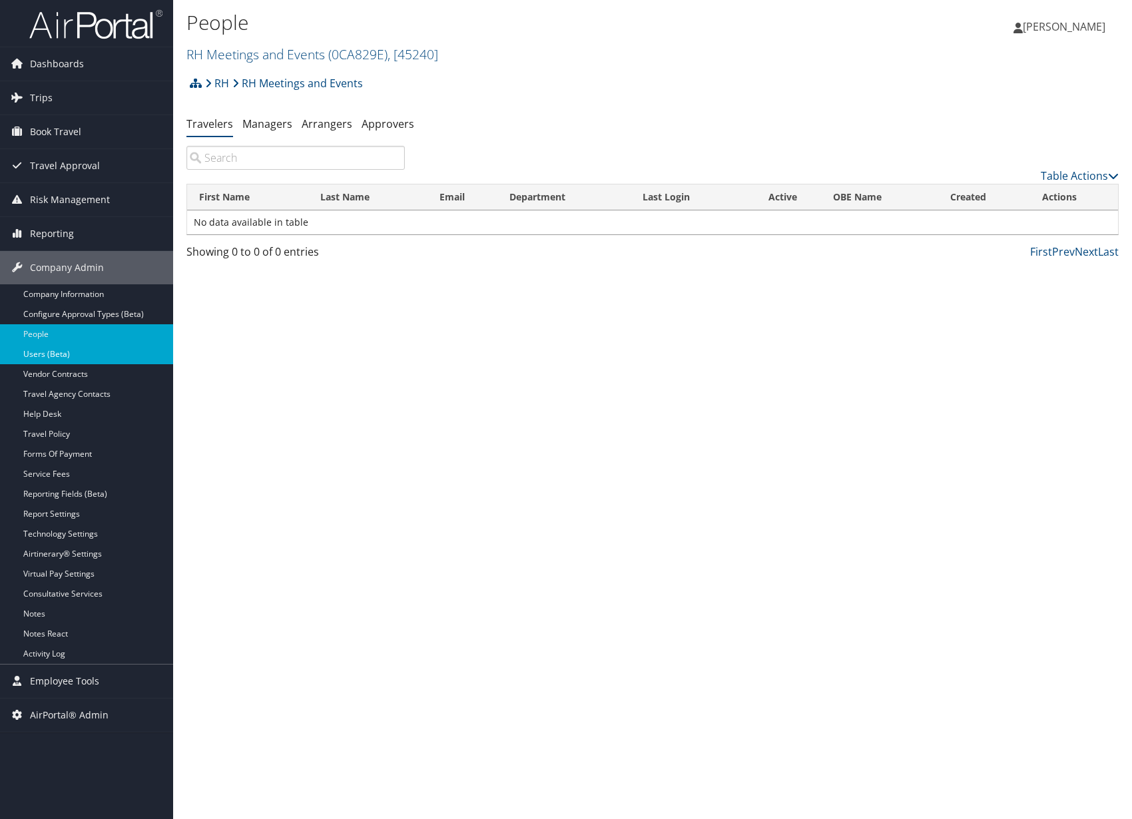
click at [81, 358] on link "Users (Beta)" at bounding box center [86, 354] width 173 height 20
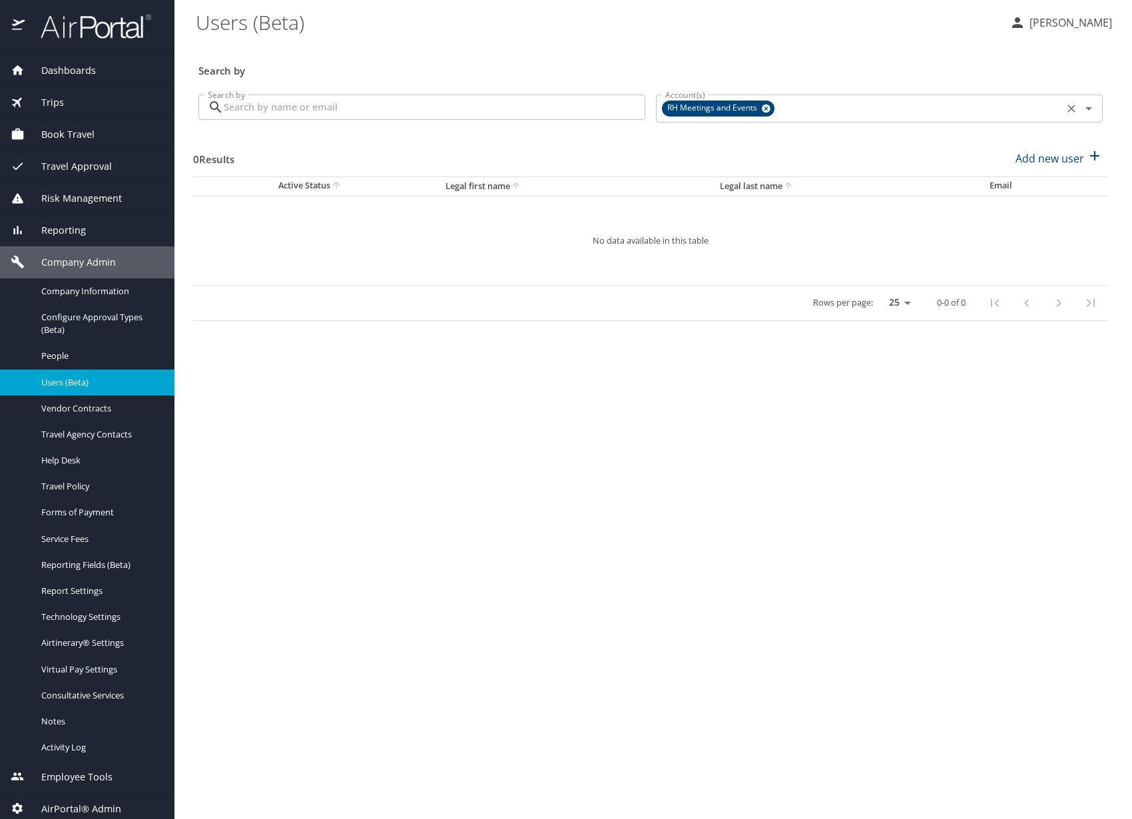
click at [768, 110] on icon at bounding box center [766, 109] width 9 height 9
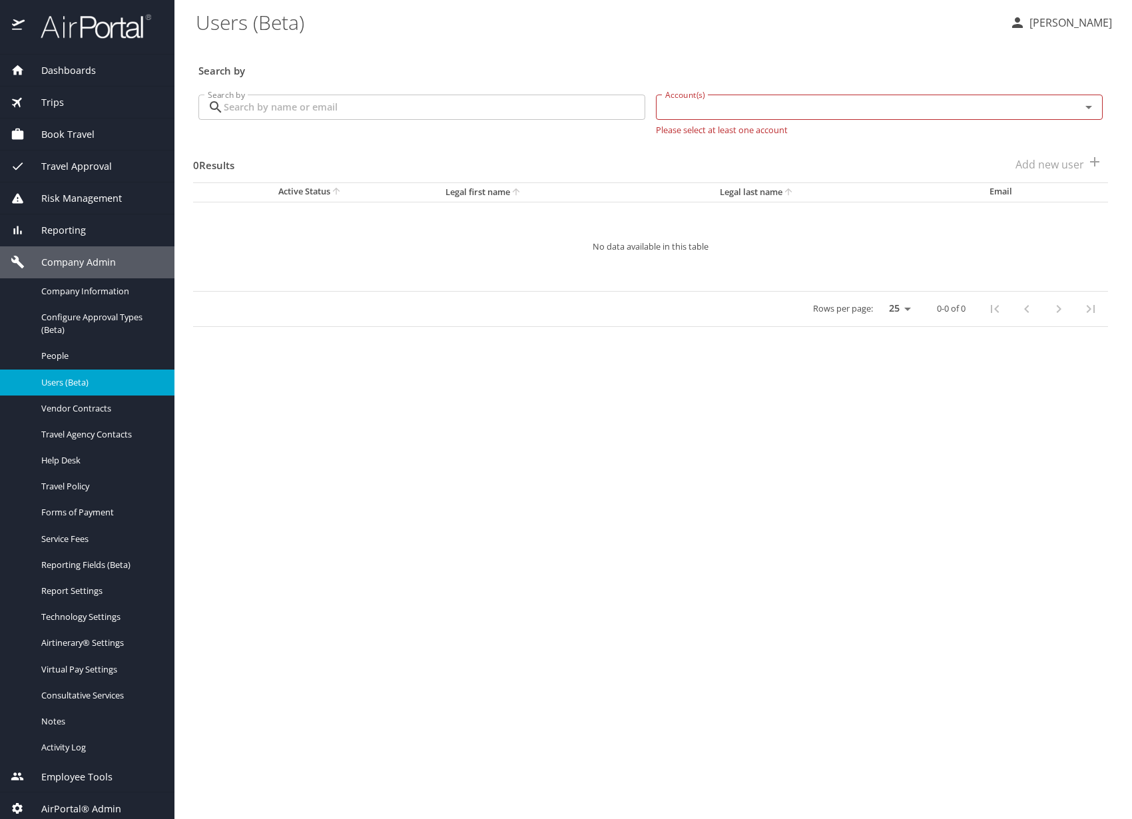
click at [764, 113] on input "Account(s)" at bounding box center [860, 107] width 400 height 17
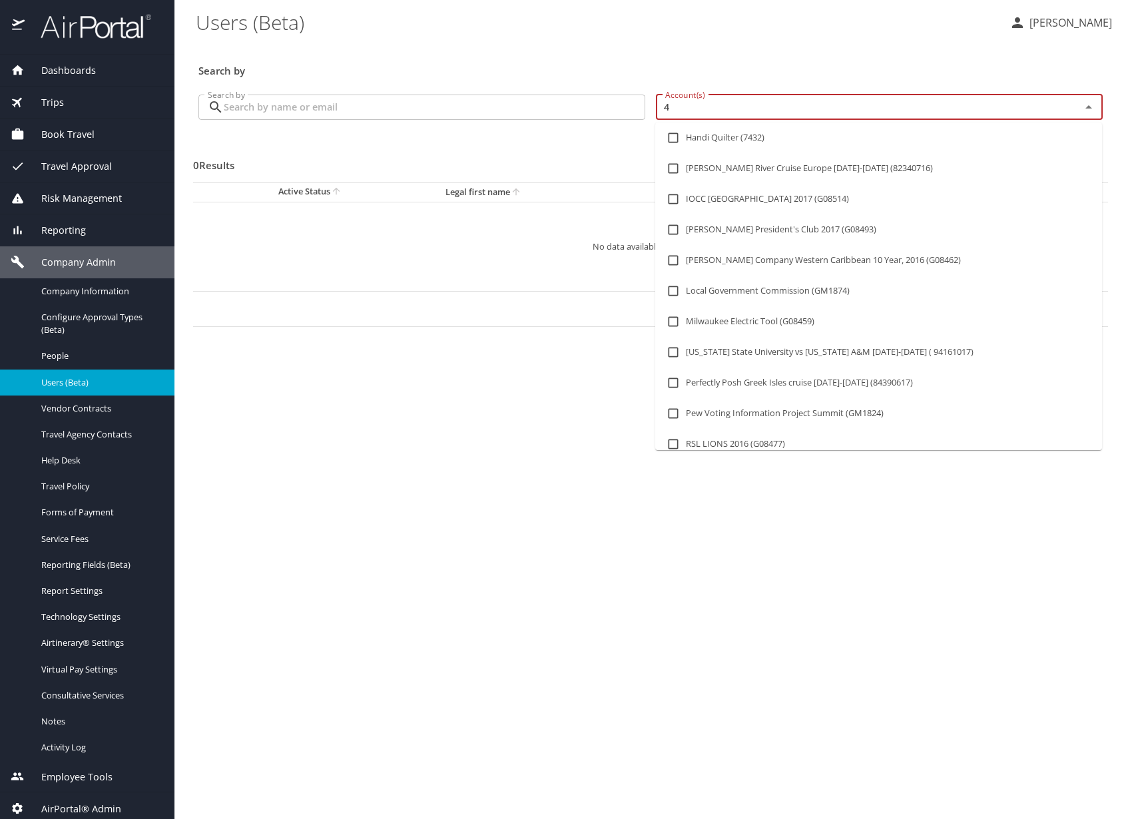
type input "4S"
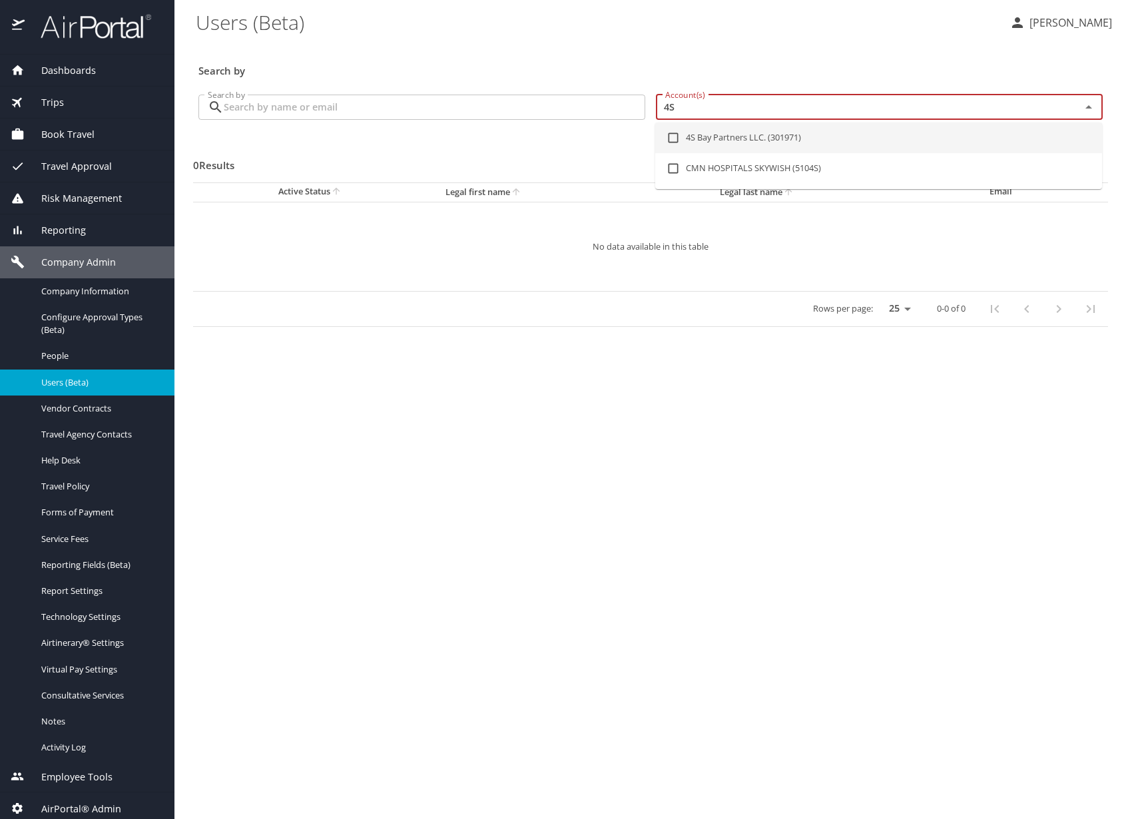
click at [746, 142] on li "4S Bay Partners LLC. (301971)" at bounding box center [878, 138] width 447 height 31
checkbox input "true"
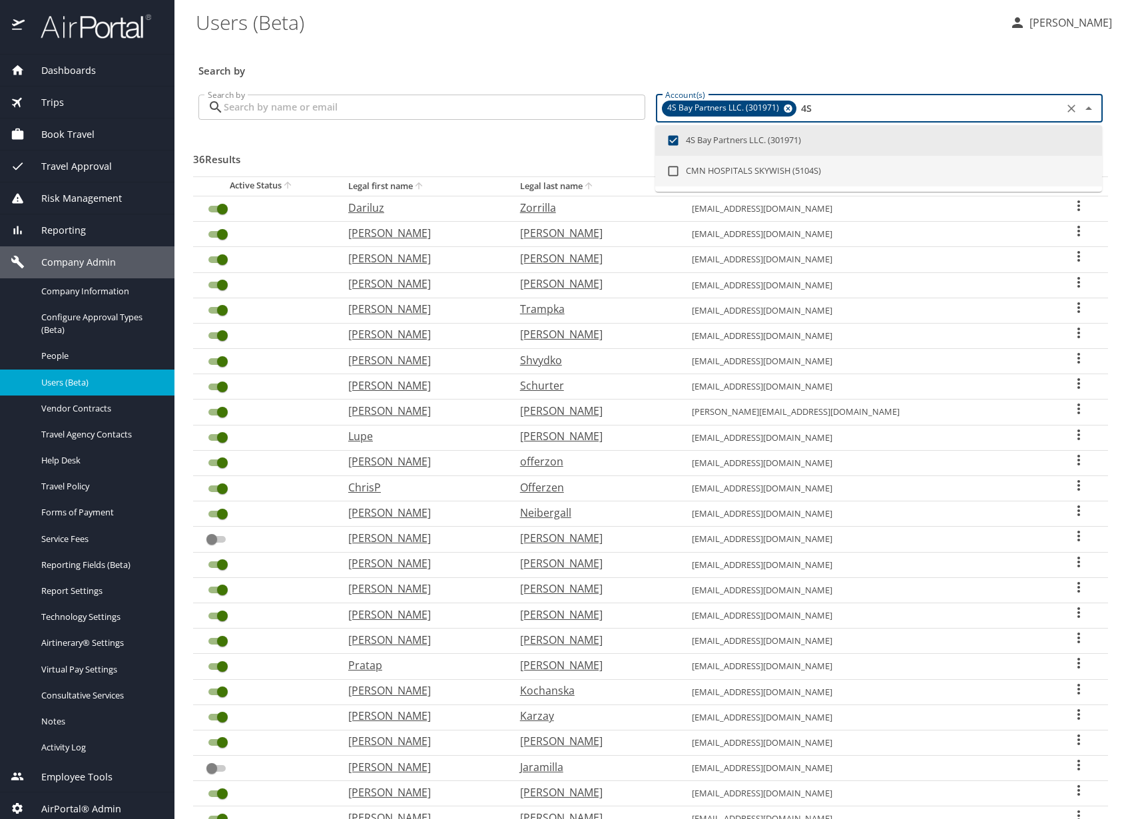
type input "4S"
click at [403, 139] on div "36 Results Add new user" at bounding box center [650, 158] width 915 height 49
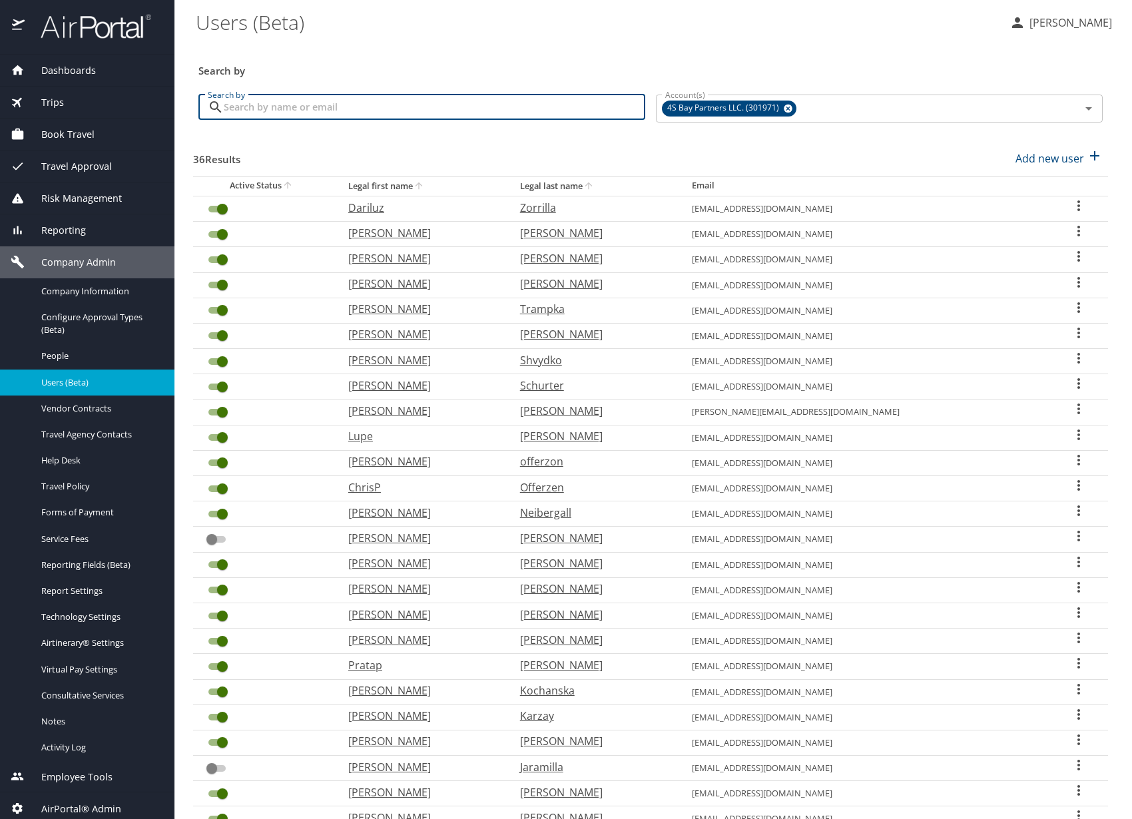
click at [405, 110] on input "Search by" at bounding box center [435, 107] width 422 height 25
paste input "[EMAIL_ADDRESS][DOMAIN_NAME]"
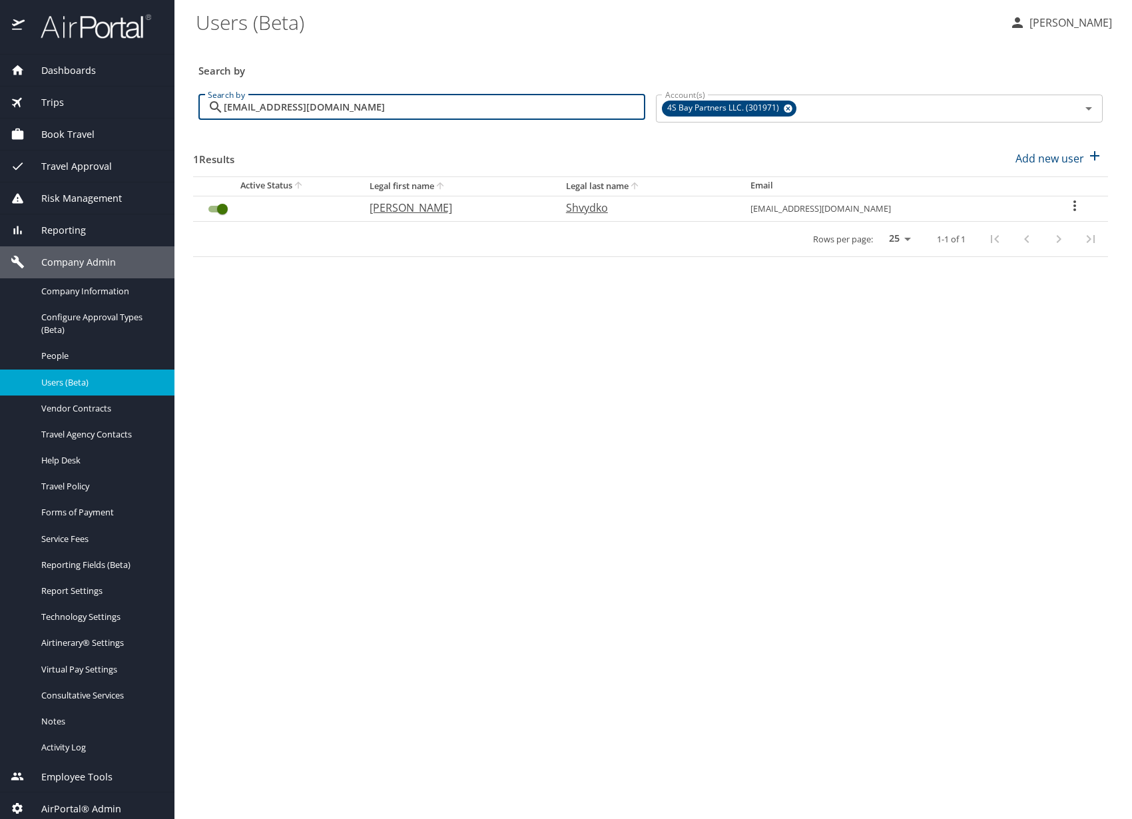
type input "[EMAIL_ADDRESS][DOMAIN_NAME]"
click at [416, 208] on p "[PERSON_NAME]" at bounding box center [455, 208] width 170 height 16
select select "US"
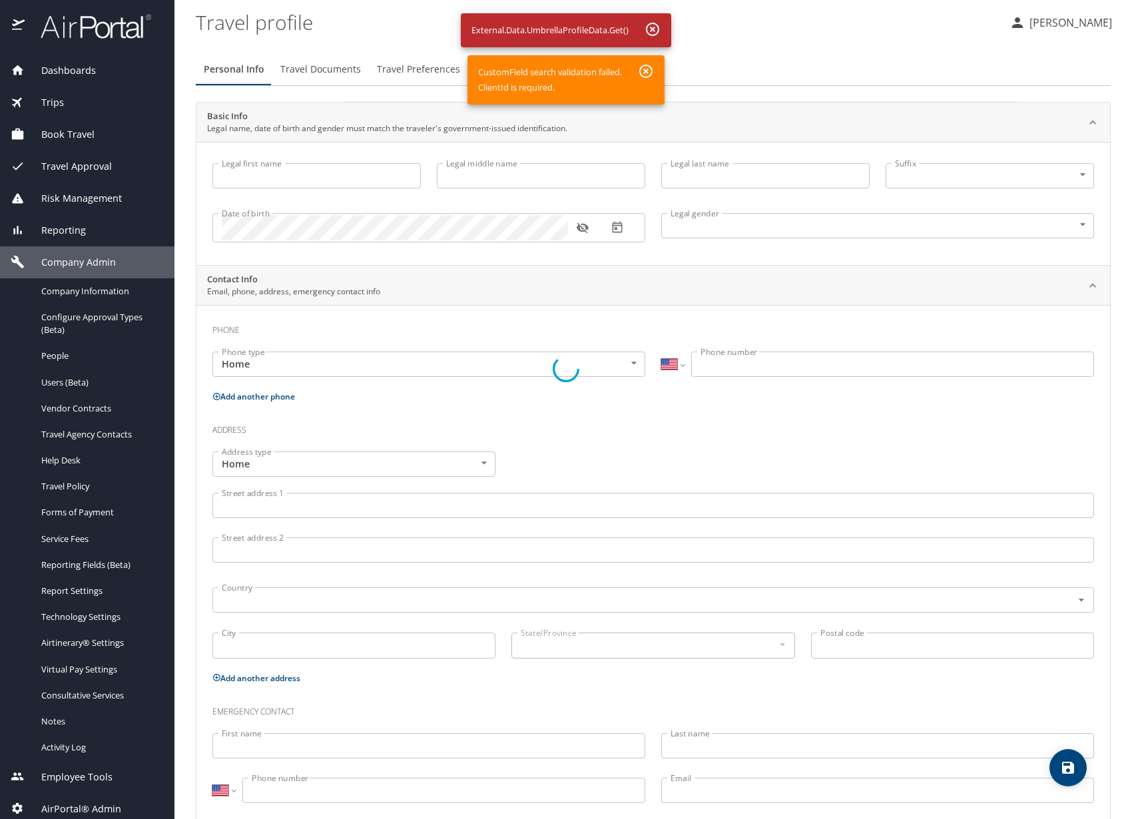
click at [643, 73] on div at bounding box center [566, 368] width 1132 height 901
click at [645, 74] on div at bounding box center [566, 368] width 1132 height 901
click at [665, 8] on div at bounding box center [566, 368] width 1132 height 901
click at [658, 27] on div at bounding box center [566, 368] width 1132 height 901
click at [655, 31] on div at bounding box center [566, 368] width 1132 height 901
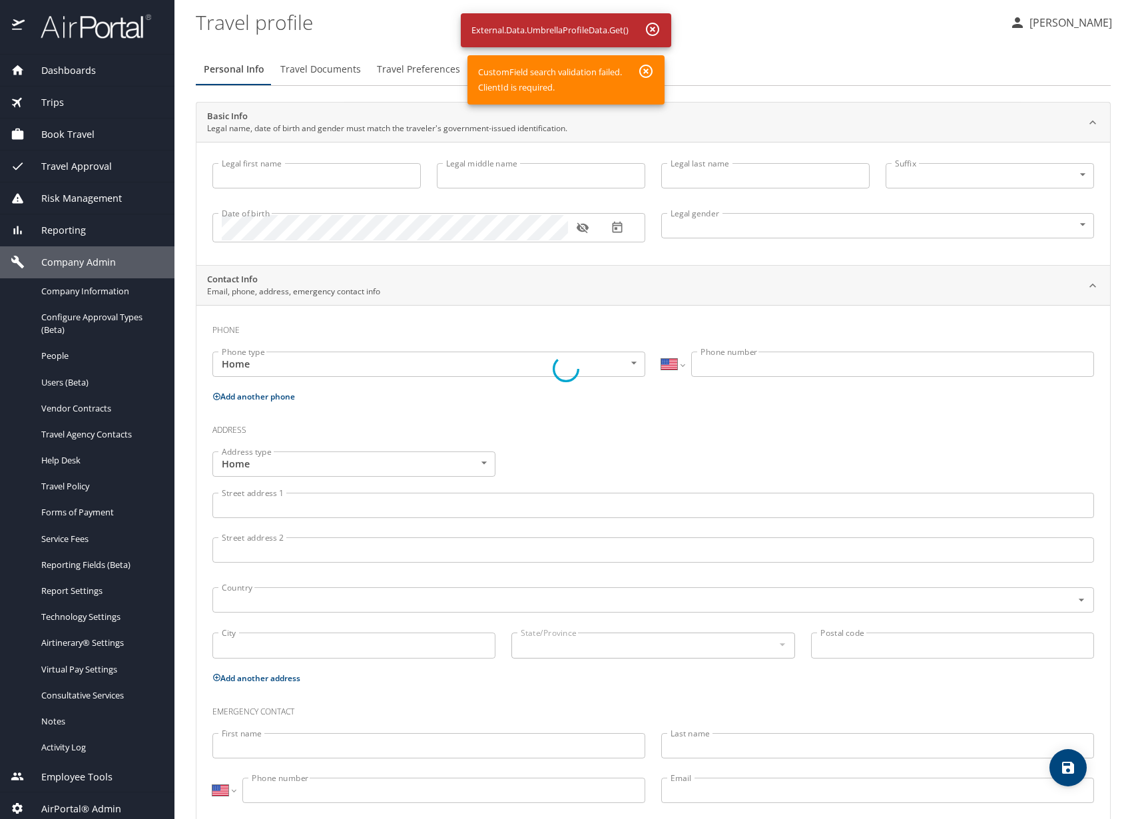
click at [654, 31] on div at bounding box center [566, 368] width 1132 height 901
